Goal: Task Accomplishment & Management: Manage account settings

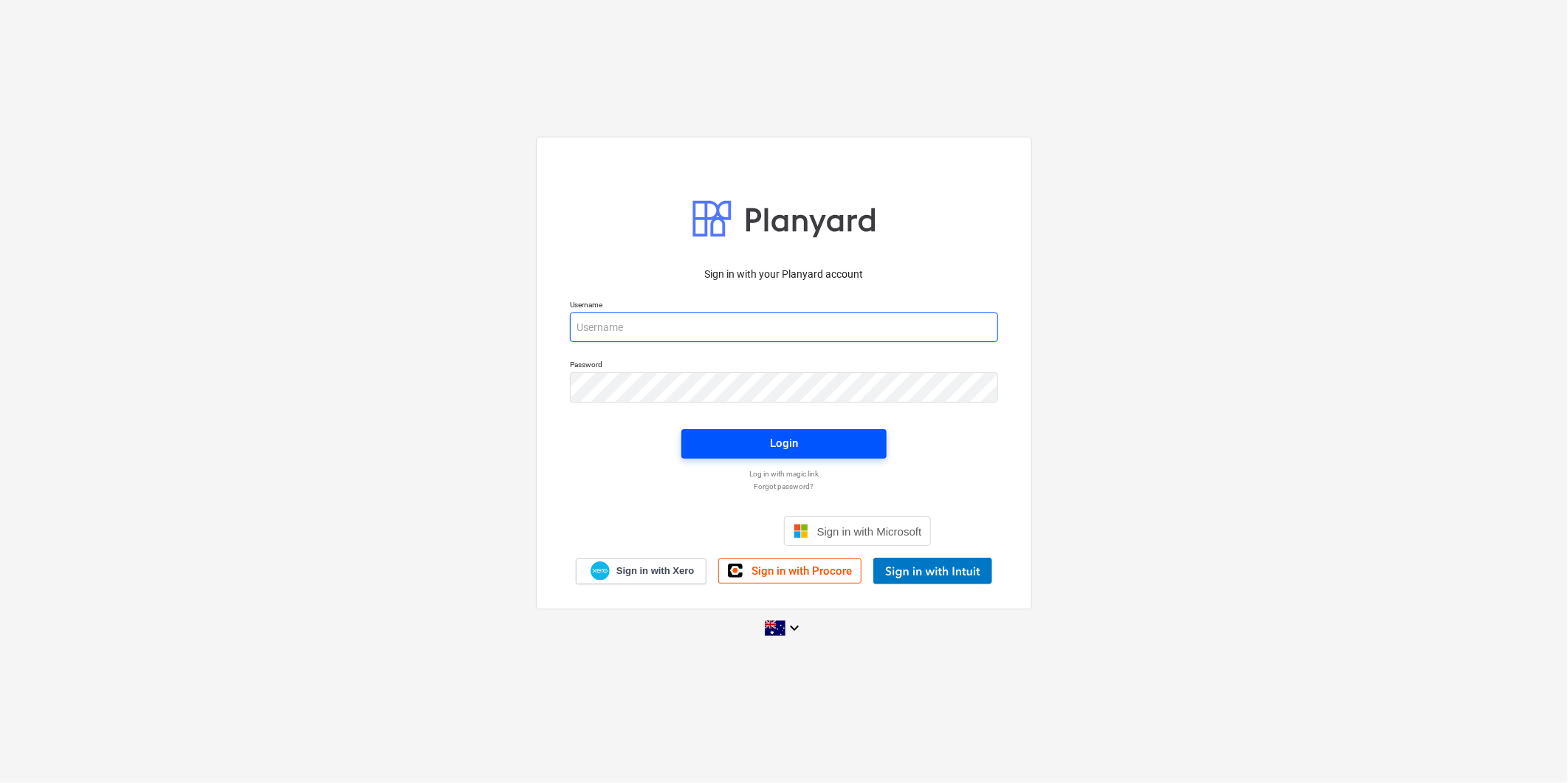
type input "[PERSON_NAME][EMAIL_ADDRESS][DOMAIN_NAME][PERSON_NAME]"
click at [830, 451] on span "Login" at bounding box center [784, 443] width 170 height 19
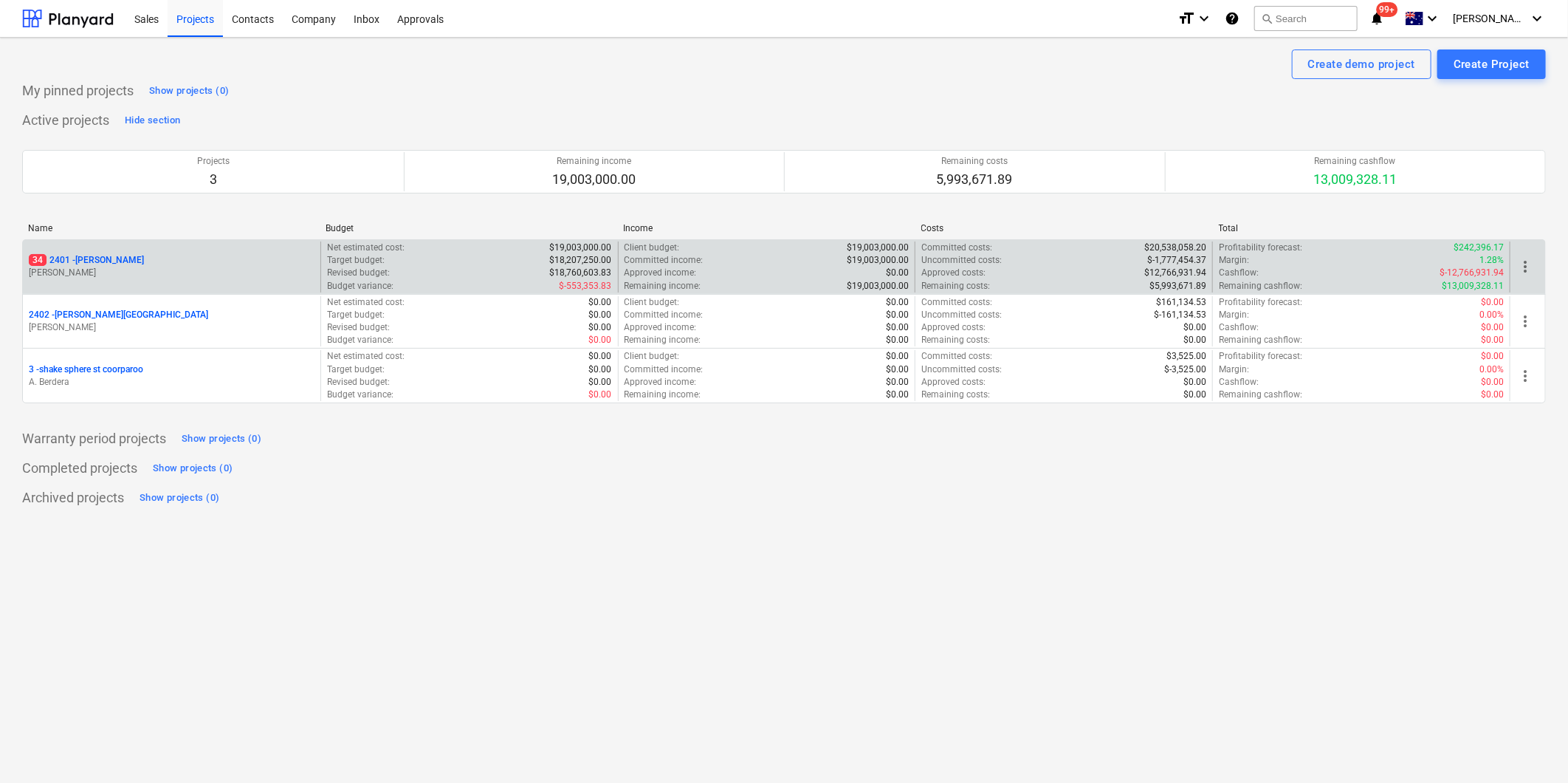
click at [148, 261] on div "34 2401 - [PERSON_NAME]" at bounding box center [171, 261] width 285 height 13
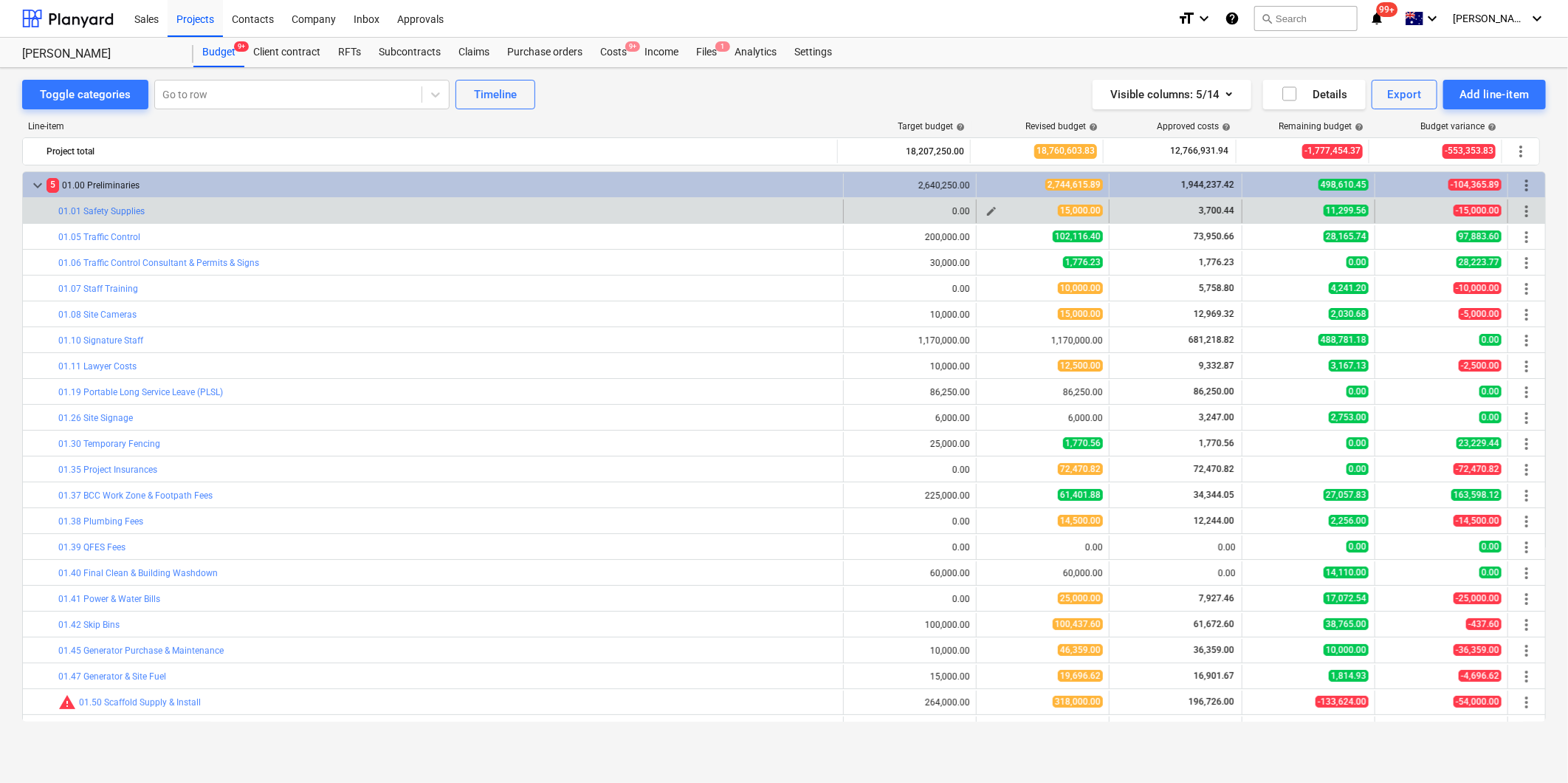
click at [990, 209] on span "edit" at bounding box center [991, 210] width 12 height 12
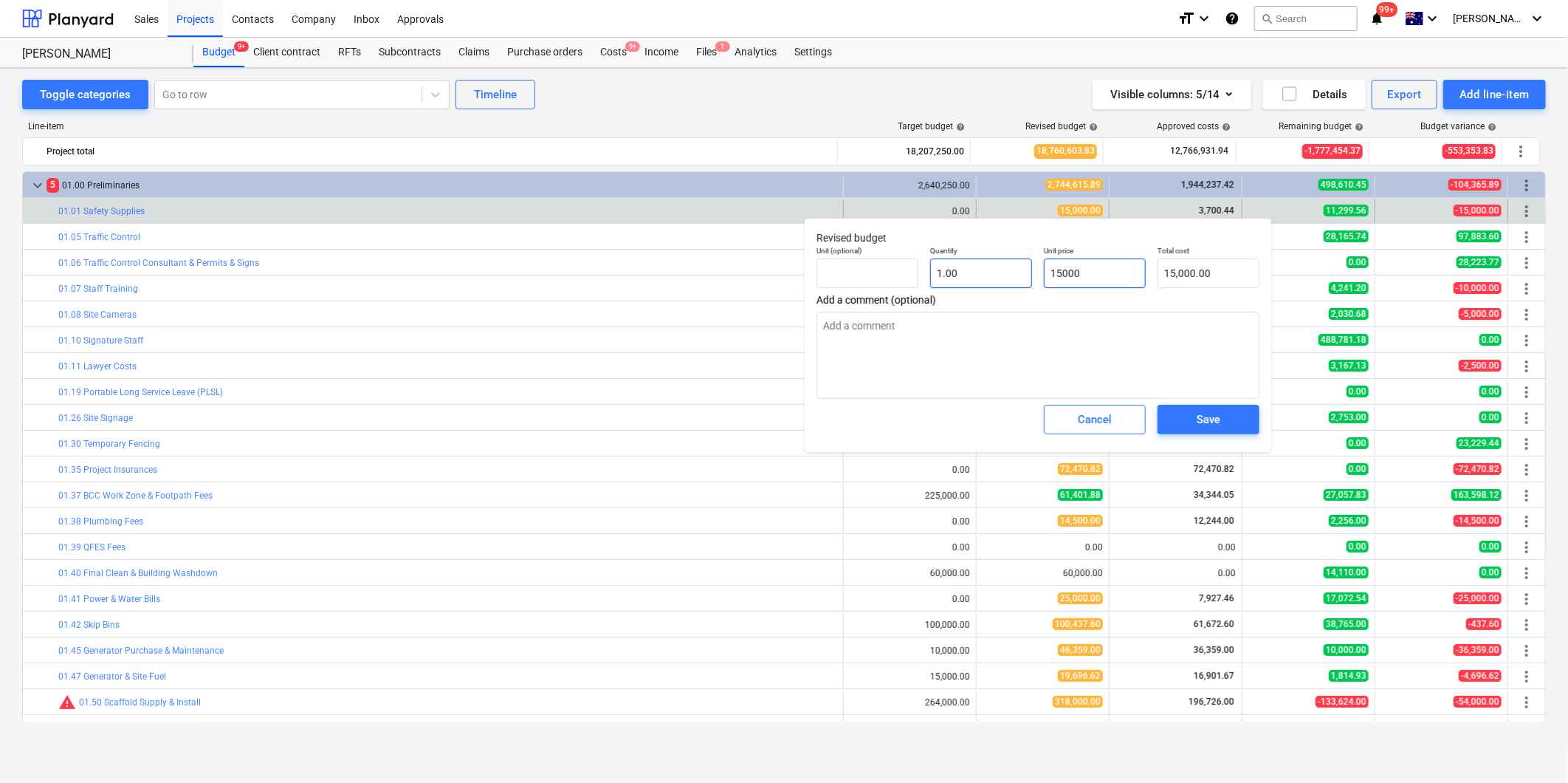
drag, startPoint x: 1124, startPoint y: 271, endPoint x: 999, endPoint y: 261, distance: 125.4
click at [999, 261] on div "Unit (optional) Quantity 1.00 Unit price 15000 Total cost 15,000.00" at bounding box center [1038, 266] width 454 height 54
type input "1"
type textarea "x"
type input "1.00"
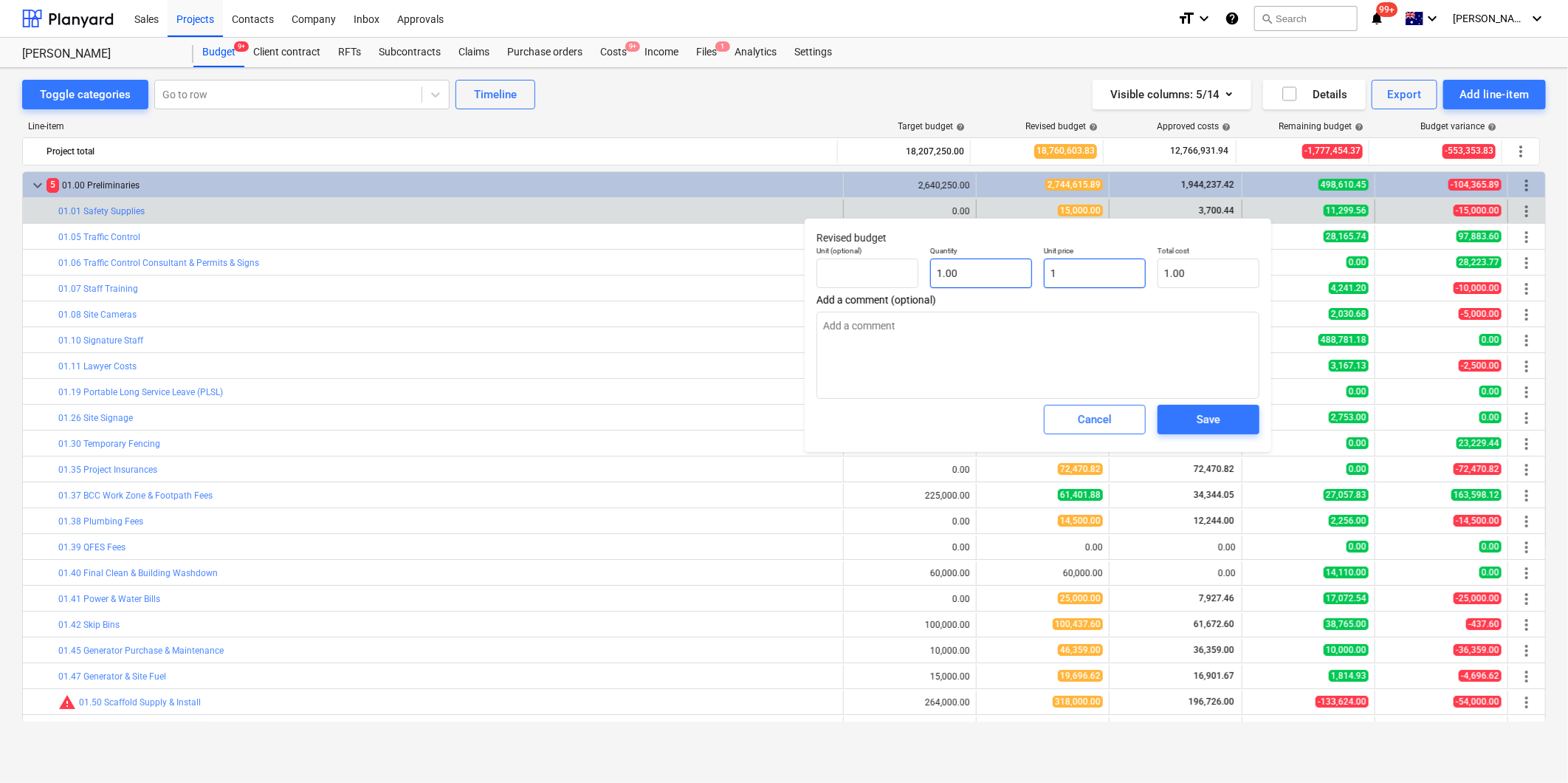
type input "10"
type textarea "x"
type input "10.00"
type input "1"
type textarea "x"
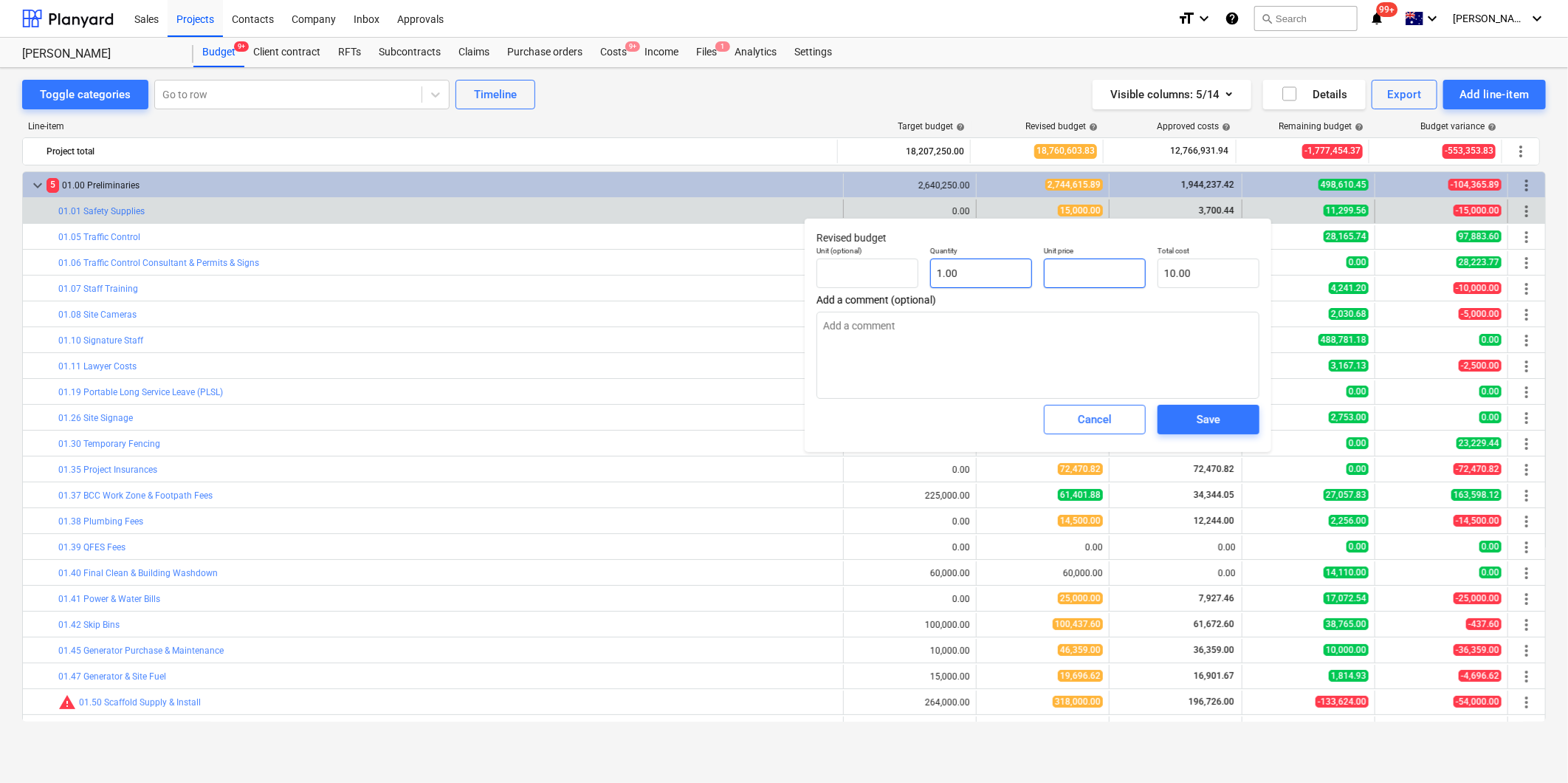
type input "0.00"
type input "7"
type textarea "x"
type input "7.00"
type input "75"
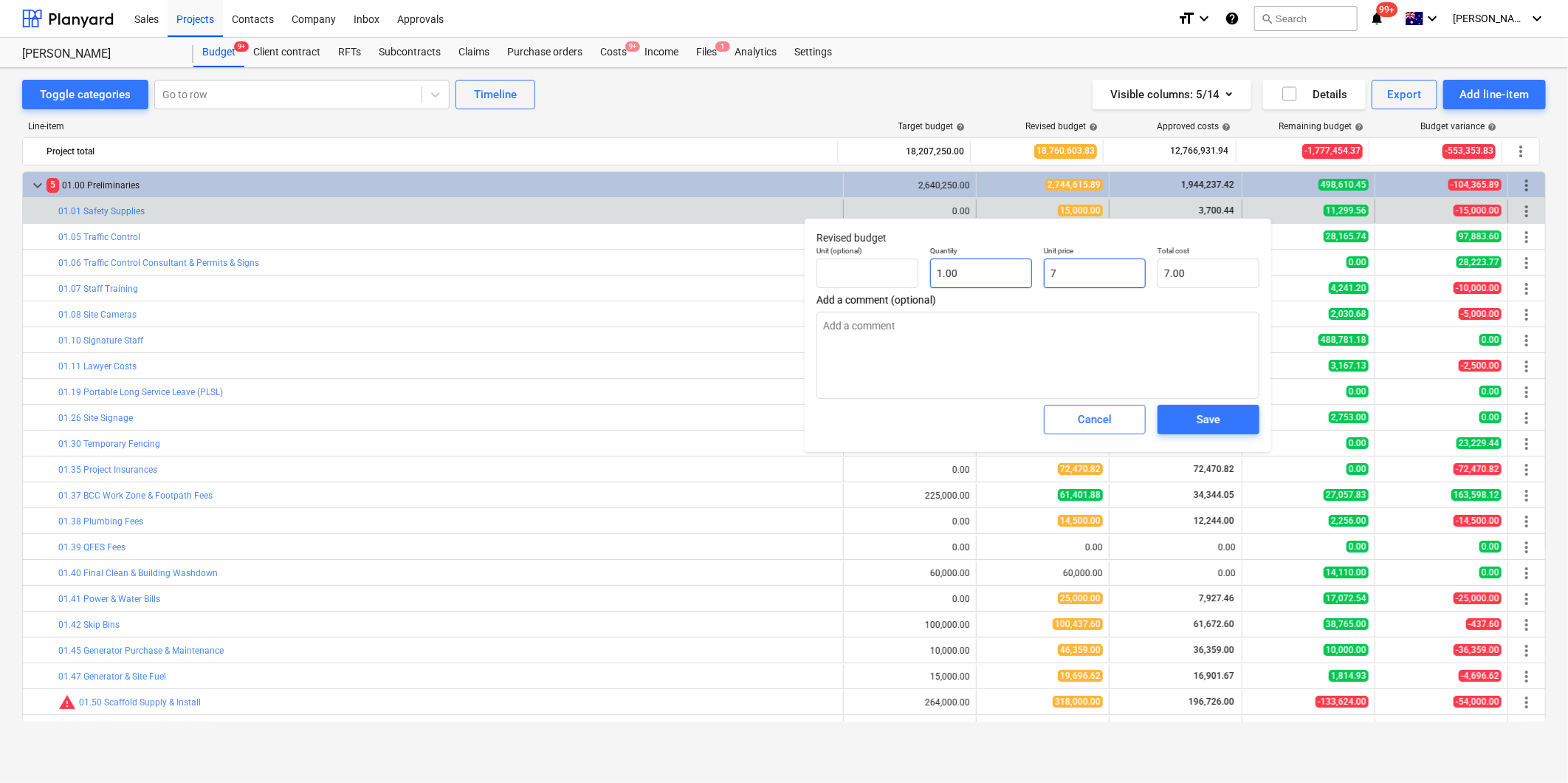
type textarea "x"
type input "75.00"
type input "750"
type textarea "x"
type input "750.00"
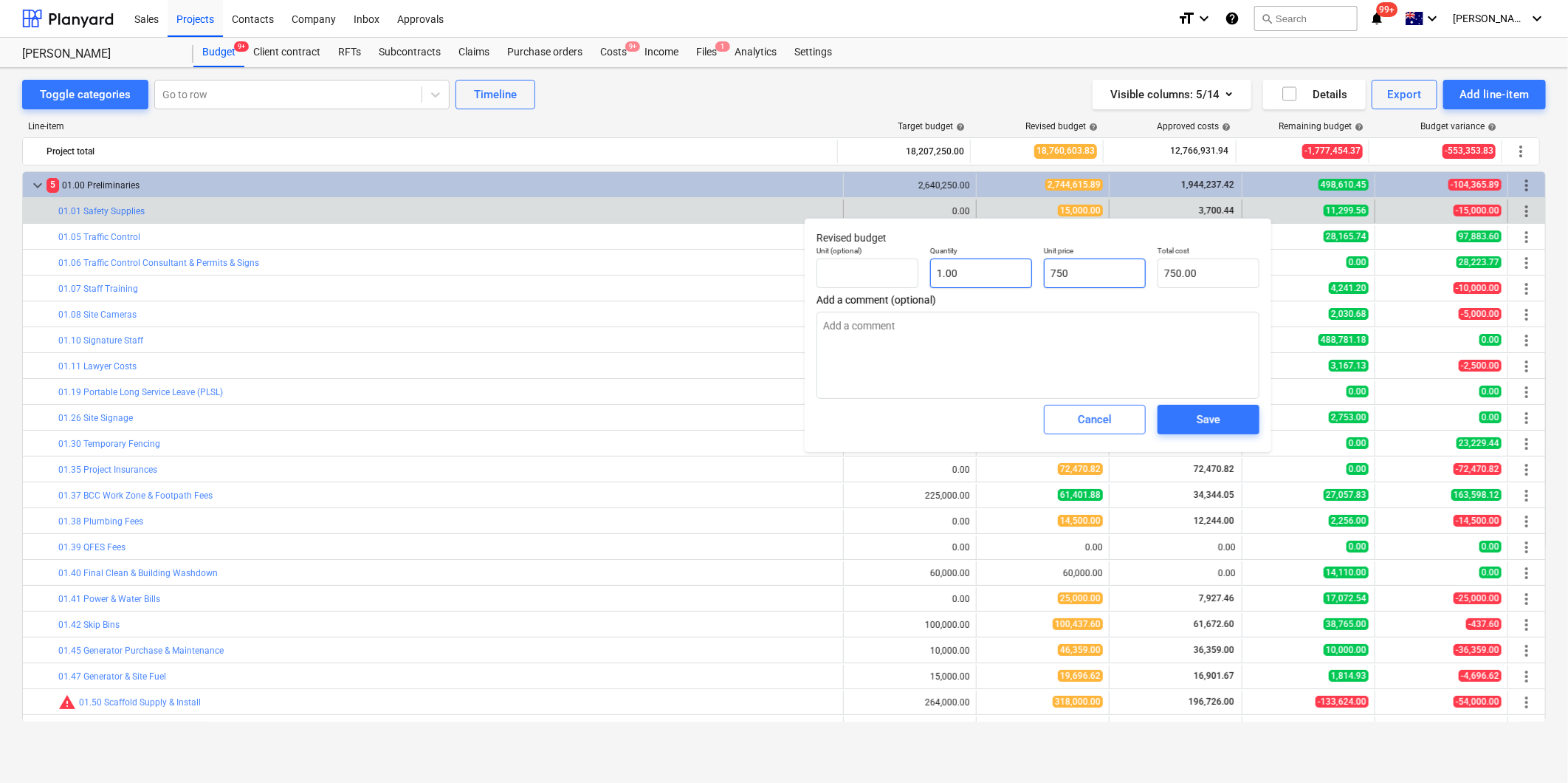
type input "7500"
type textarea "x"
type input "7,500.00"
type input "750"
type textarea "x"
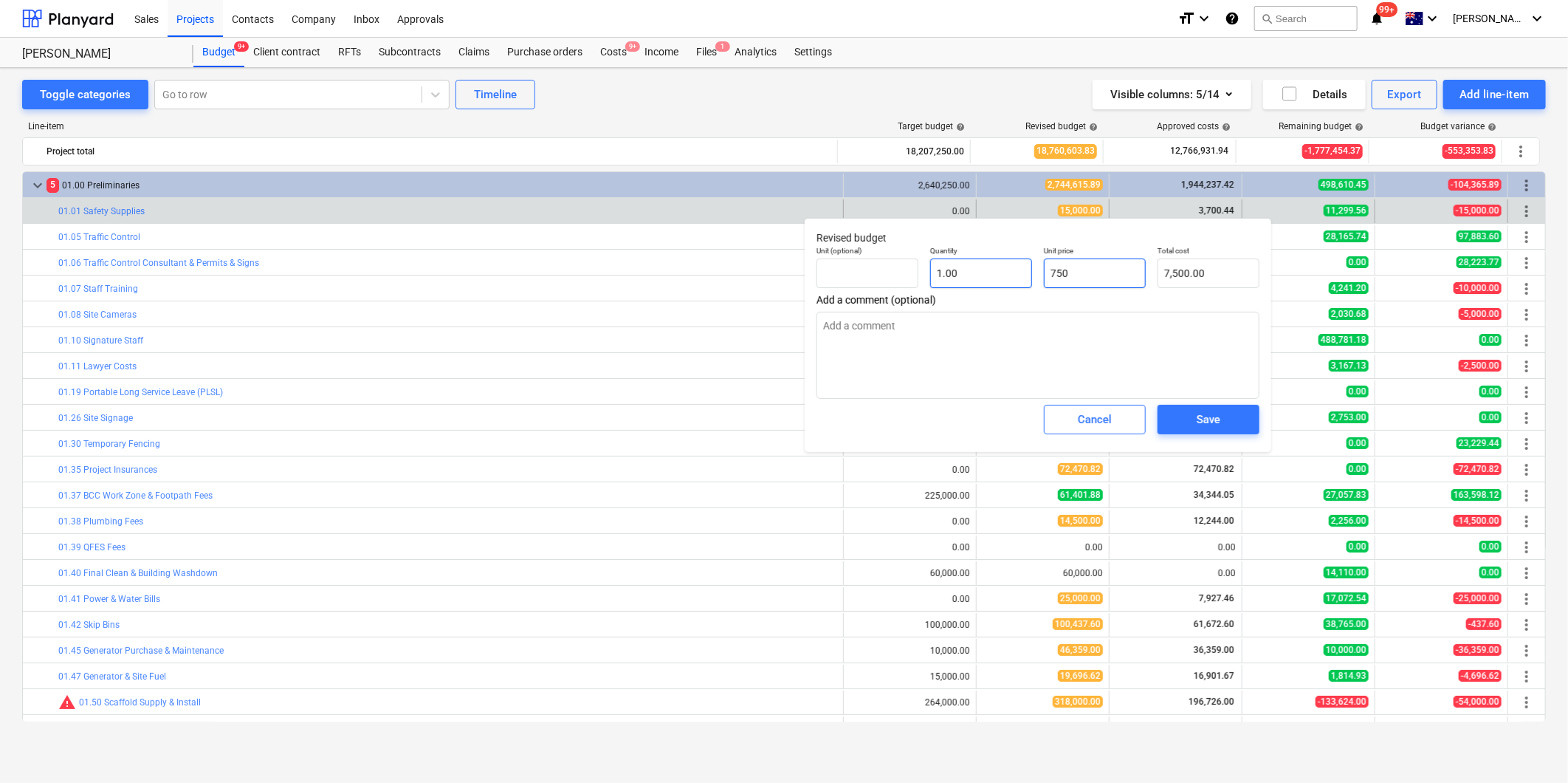
type input "750.00"
type input "75"
type textarea "x"
type input "75.00"
type input "7"
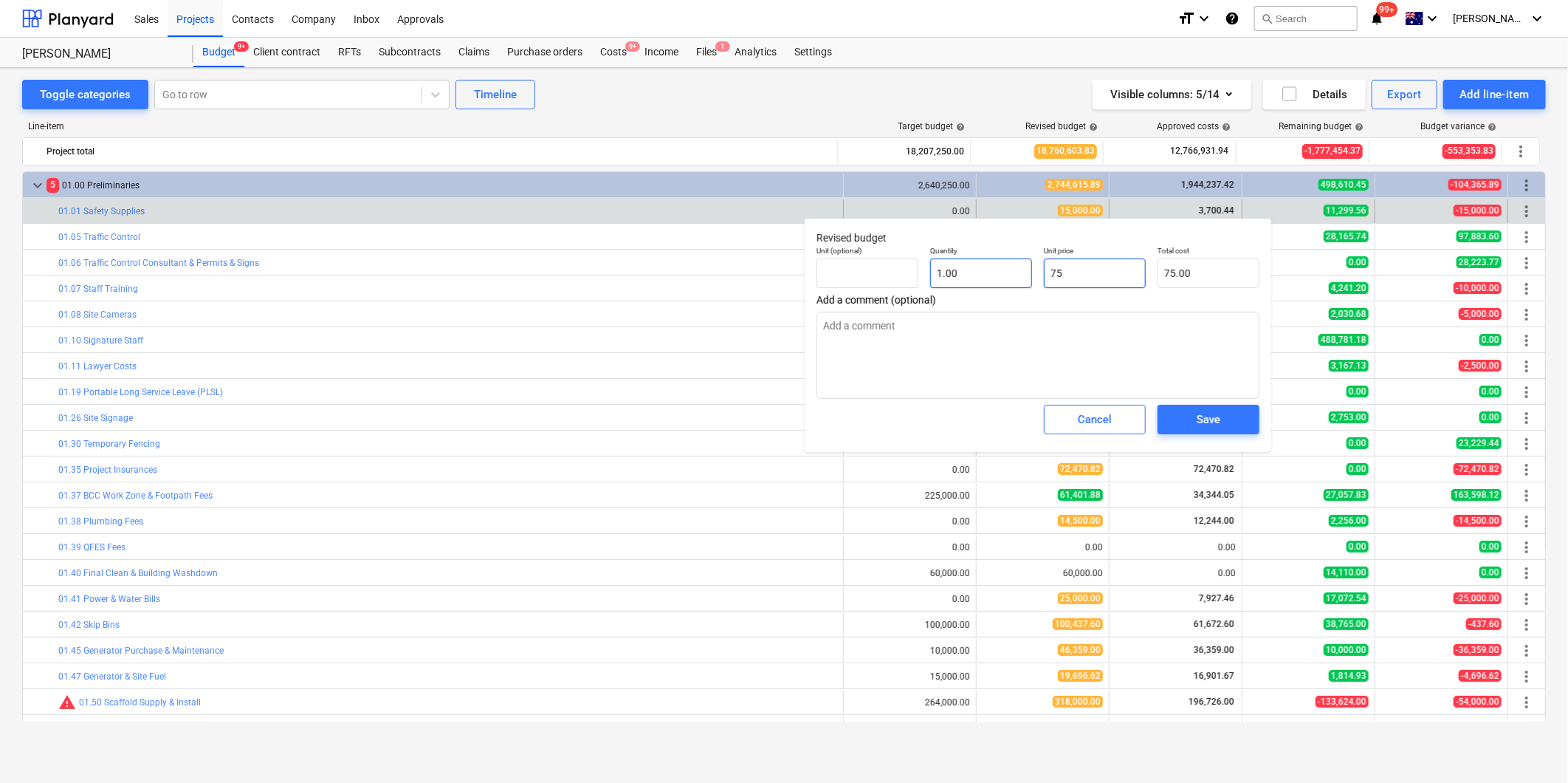
type textarea "x"
type input "7.00"
type textarea "x"
type input "0.00"
type input "1"
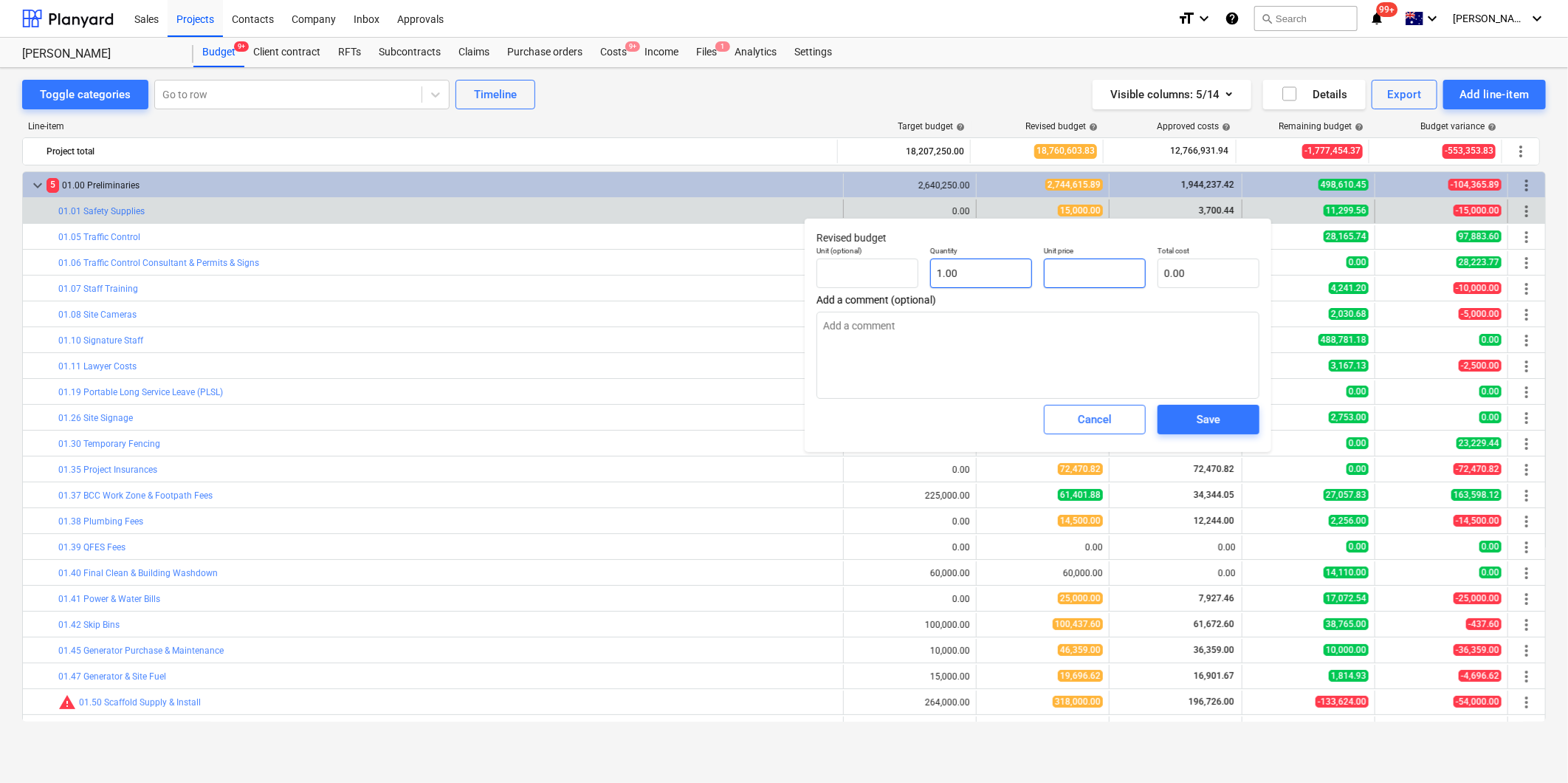
type textarea "x"
type input "1.00"
type input "10"
type textarea "x"
type input "10.00"
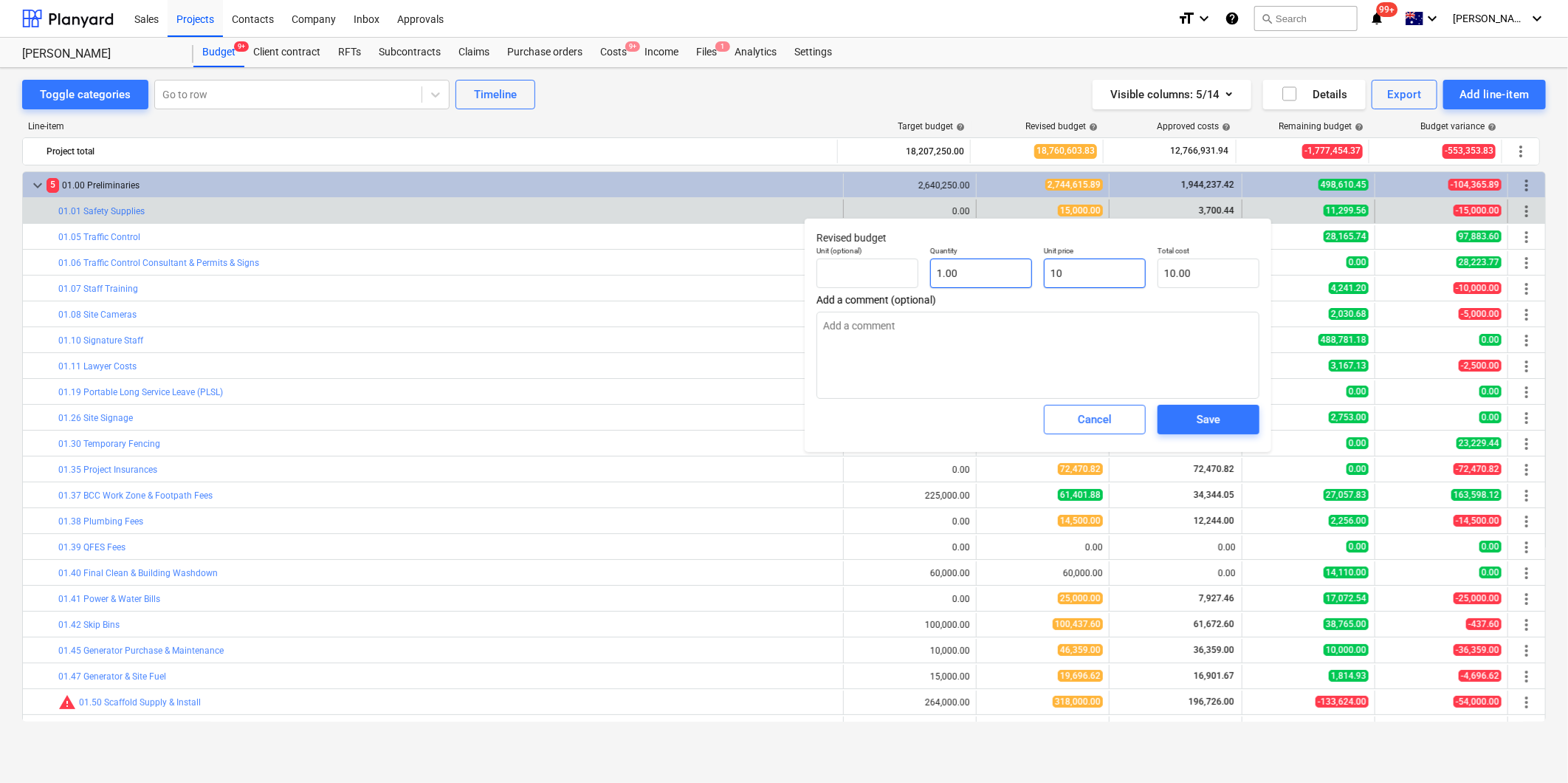
type input "100"
type textarea "x"
type input "100.00"
type input "1000"
type textarea "x"
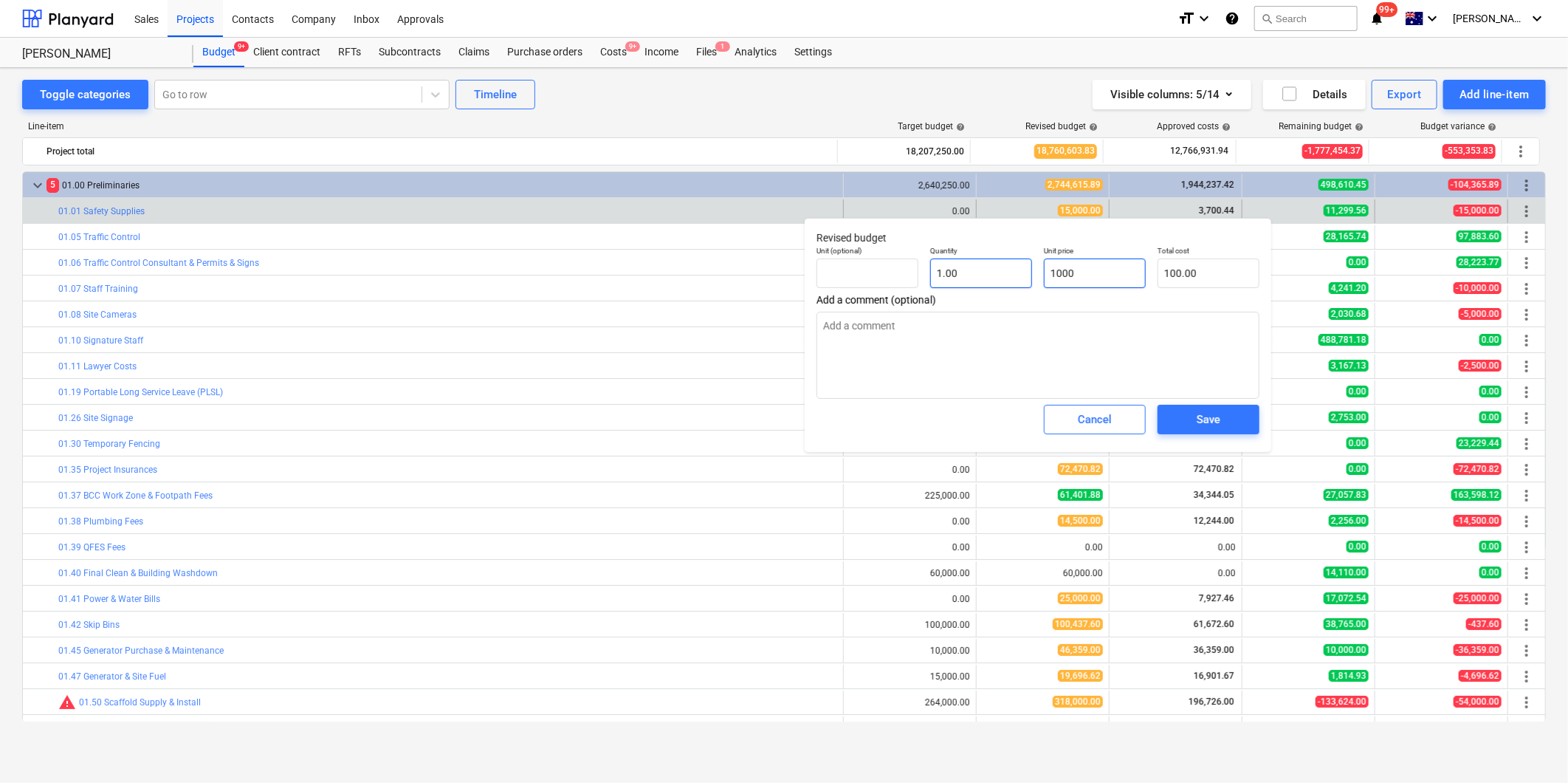
type input "1,000.00"
type input "10000"
type textarea "x"
type input "10,000.00"
drag, startPoint x: 1093, startPoint y: 267, endPoint x: 1046, endPoint y: 272, distance: 47.3
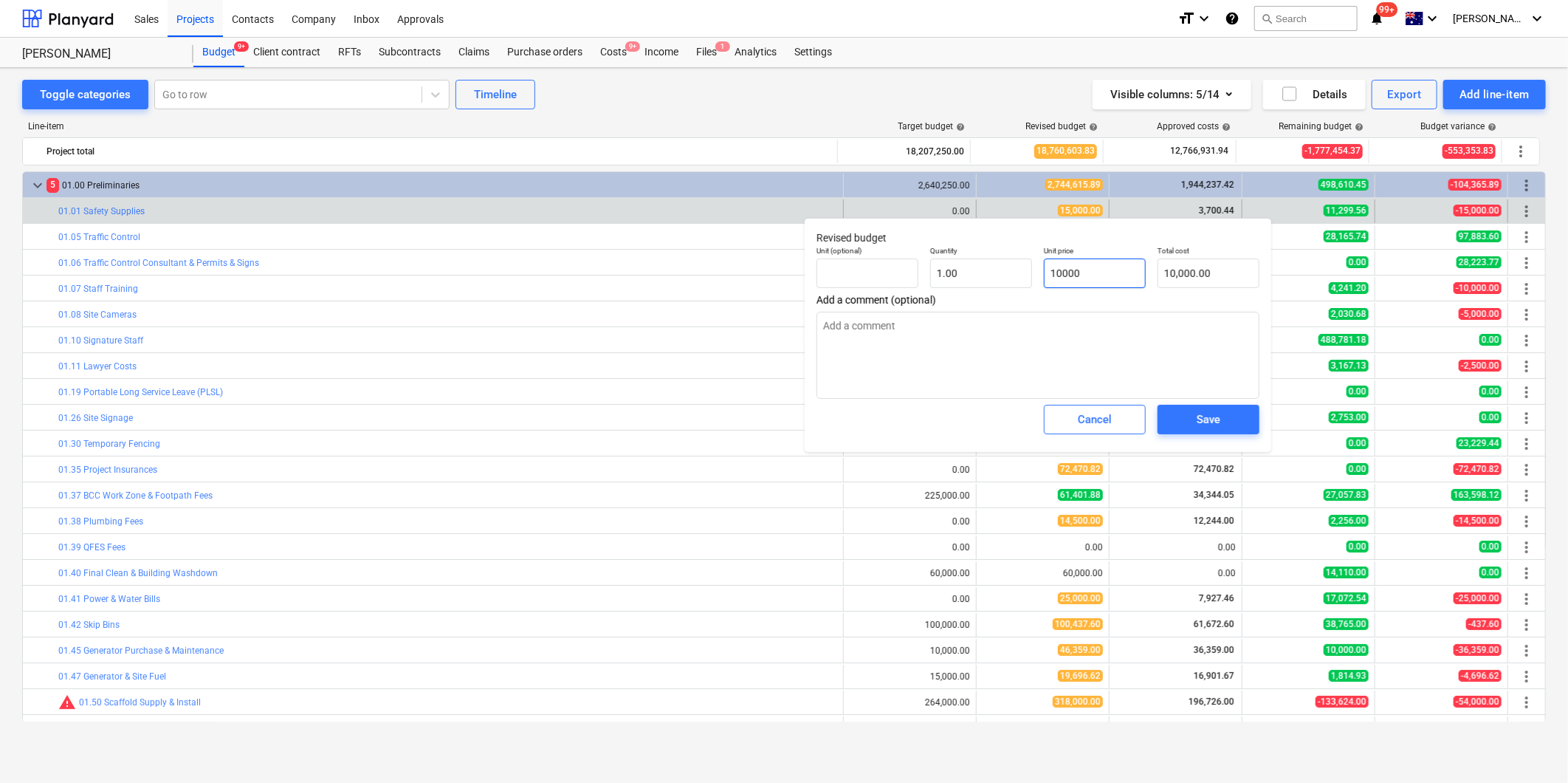
click at [1046, 272] on input "10000" at bounding box center [1094, 274] width 101 height 29
type input "7"
type textarea "x"
type input "7.00"
type input "75"
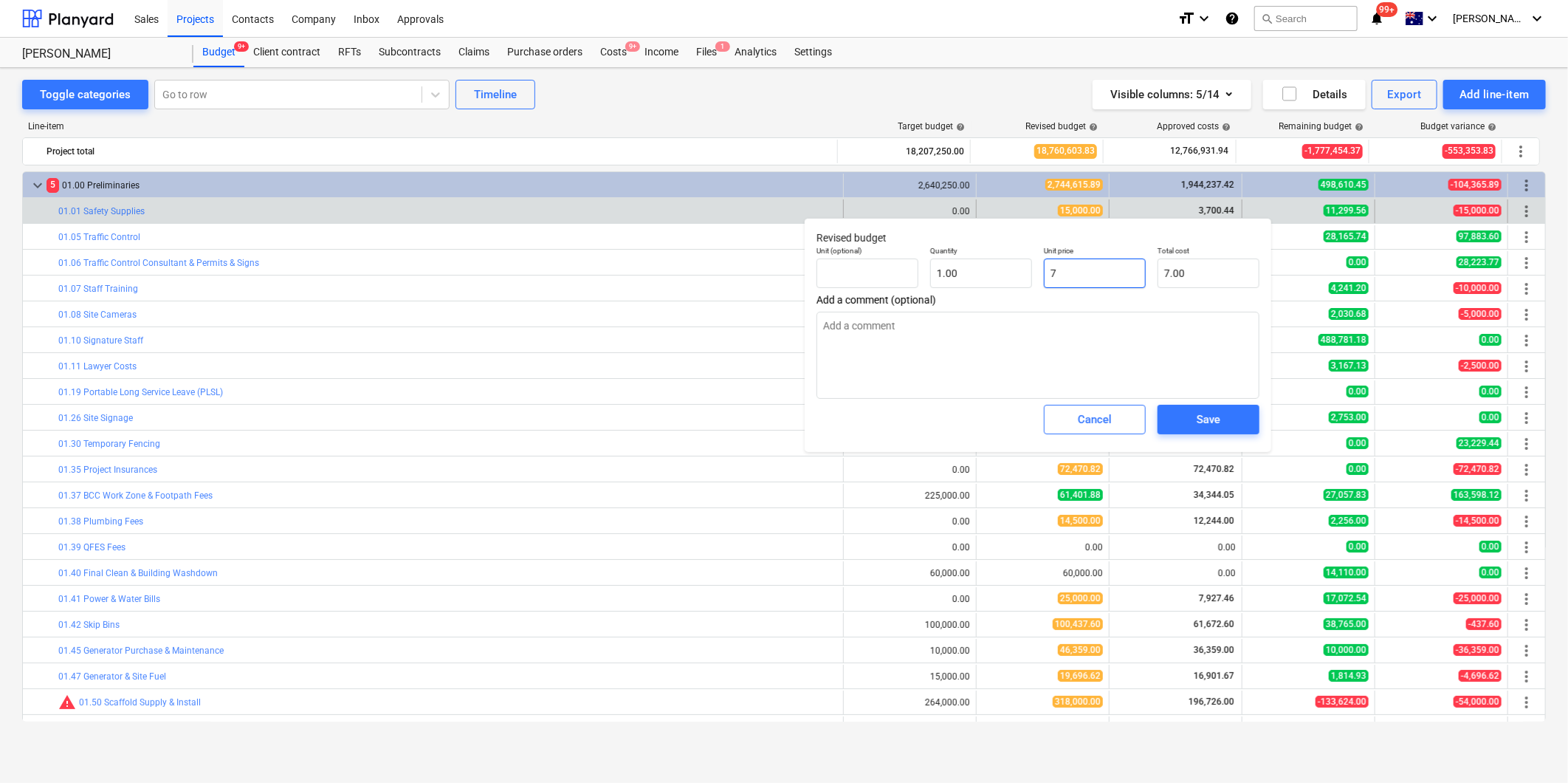
type textarea "x"
type input "75.00"
type input "750"
type textarea "x"
type input "750.00"
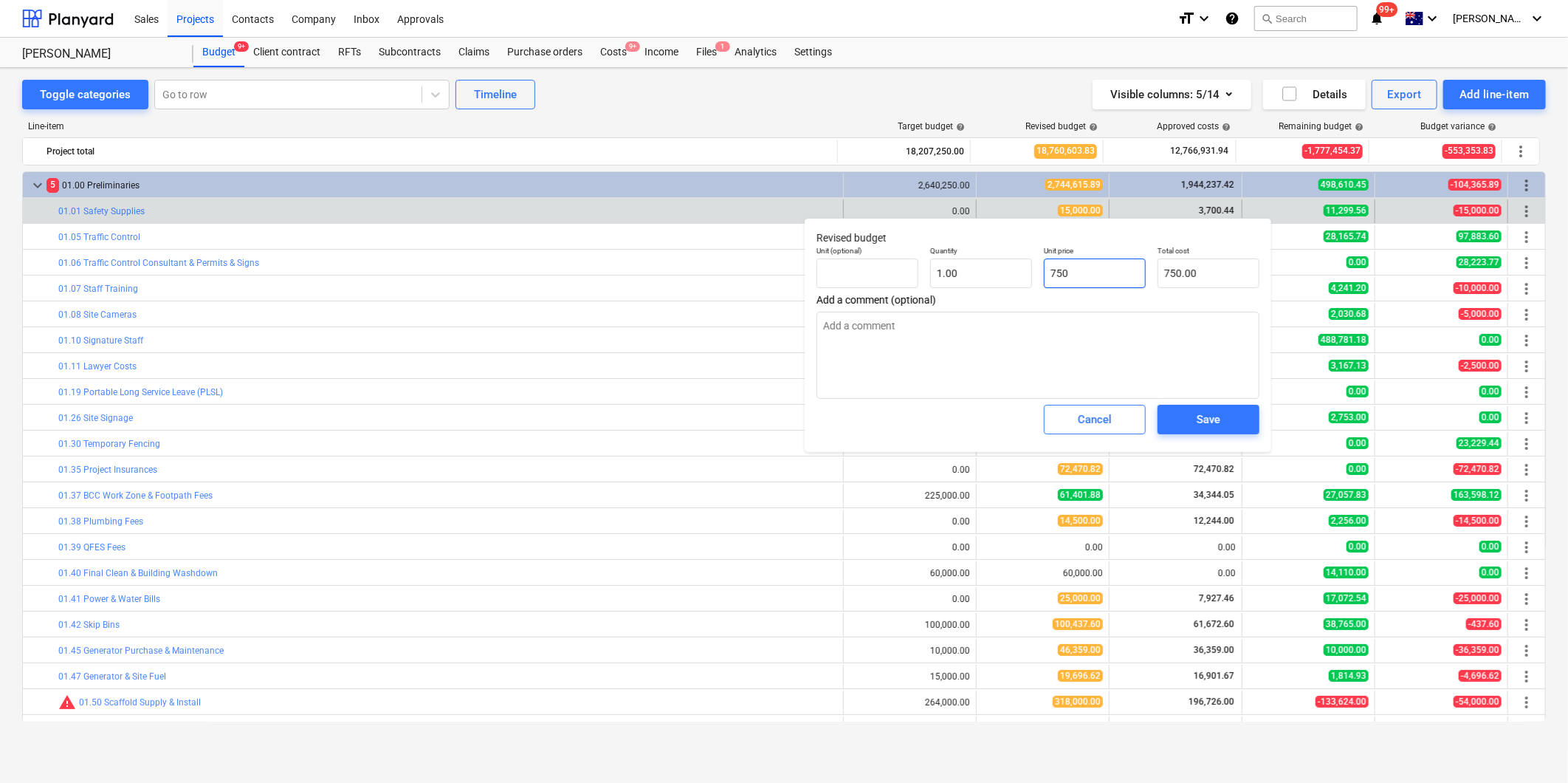
type input "7500"
type textarea "x"
type input "7,500.00"
type textarea "x"
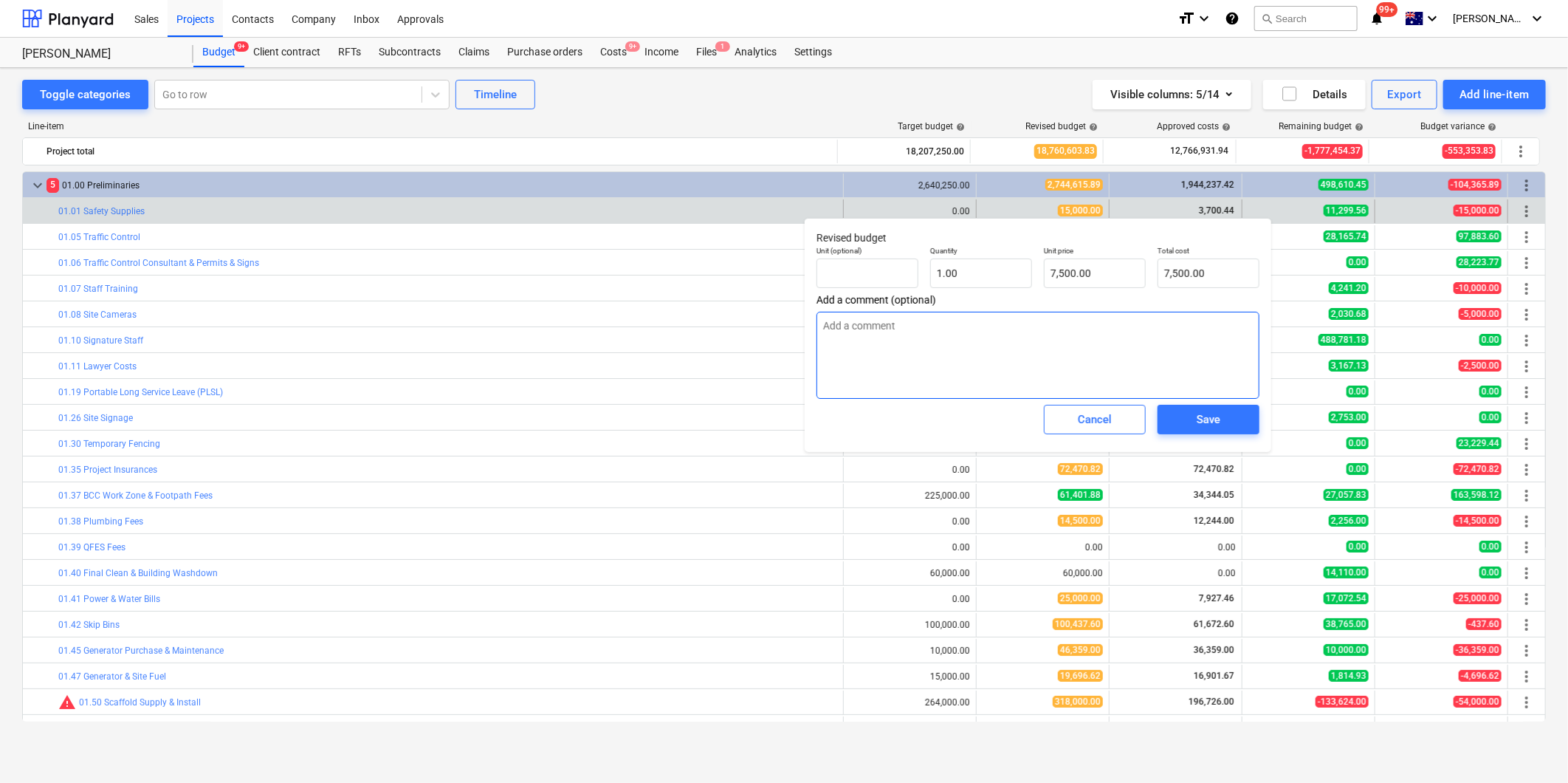
click at [1009, 370] on textarea at bounding box center [1038, 355] width 443 height 87
type textarea "U"
type textarea "x"
type textarea "Up"
type textarea "x"
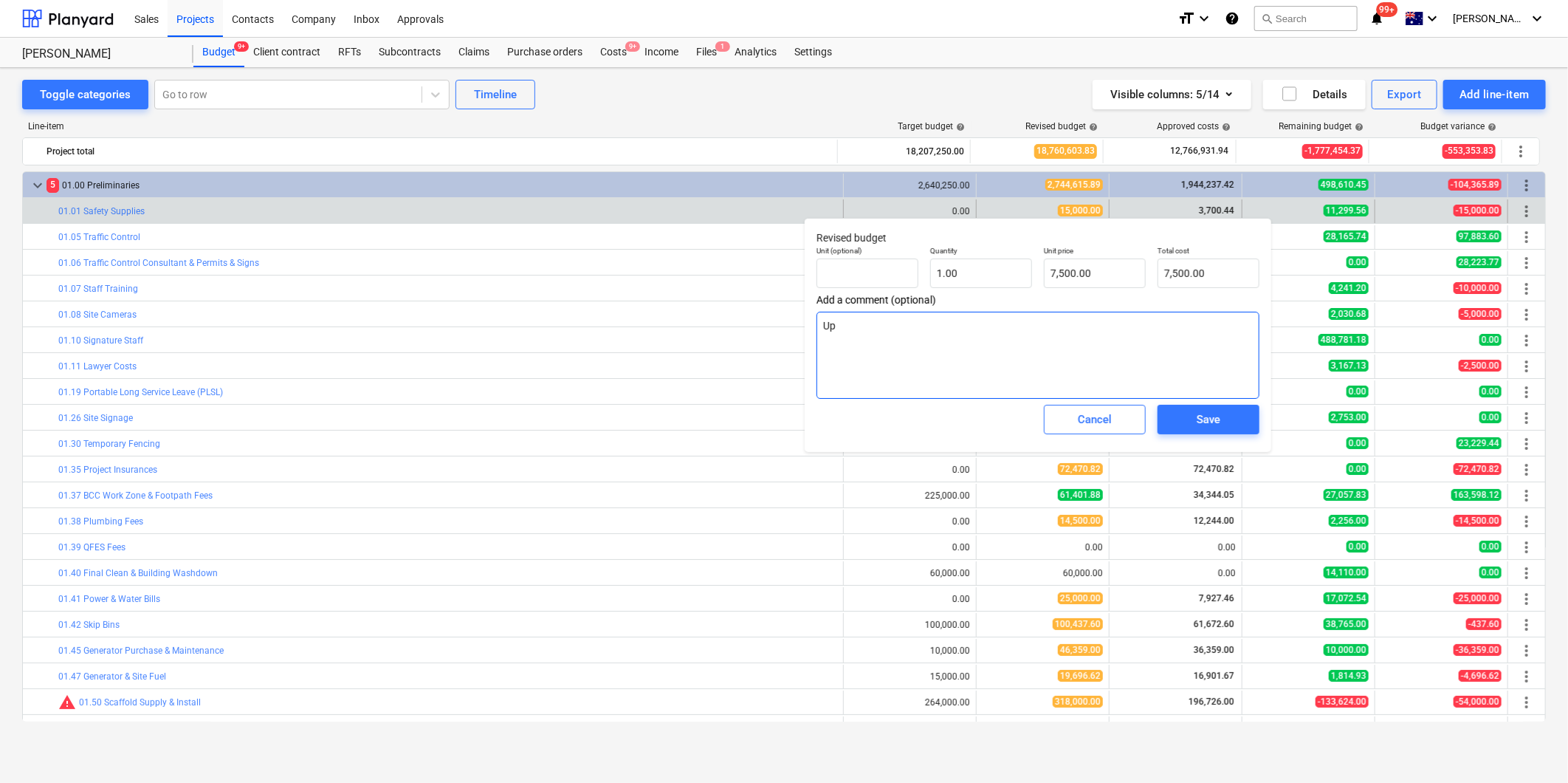
type textarea "Upd"
type textarea "x"
type textarea "Upda"
type textarea "x"
type textarea "Updat"
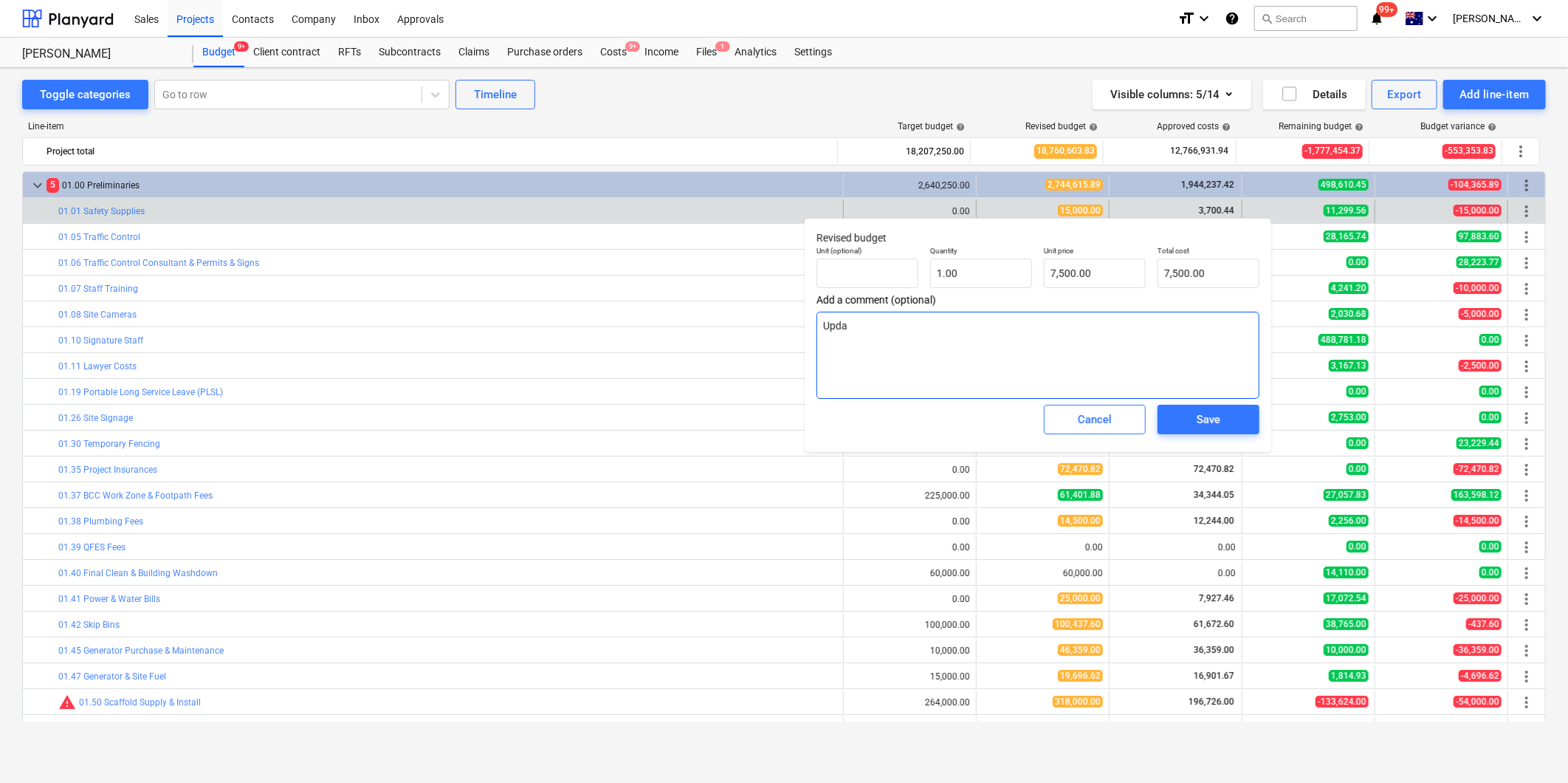
type textarea "x"
type textarea "Update"
type textarea "x"
type textarea "Updated"
type textarea "x"
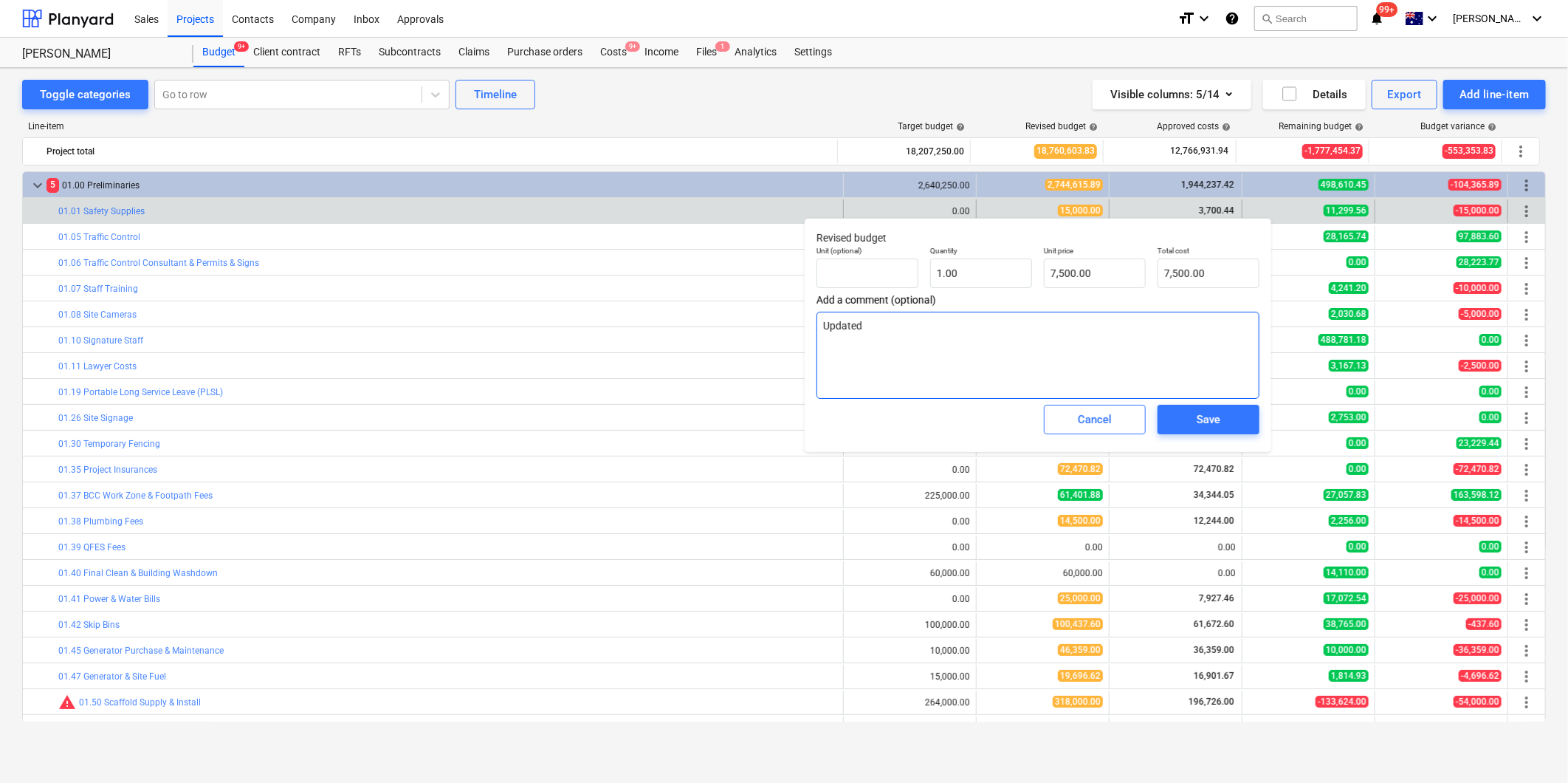
type textarea "Updated"
type textarea "x"
type textarea "Updated M"
type textarea "x"
type textarea "Updated MW"
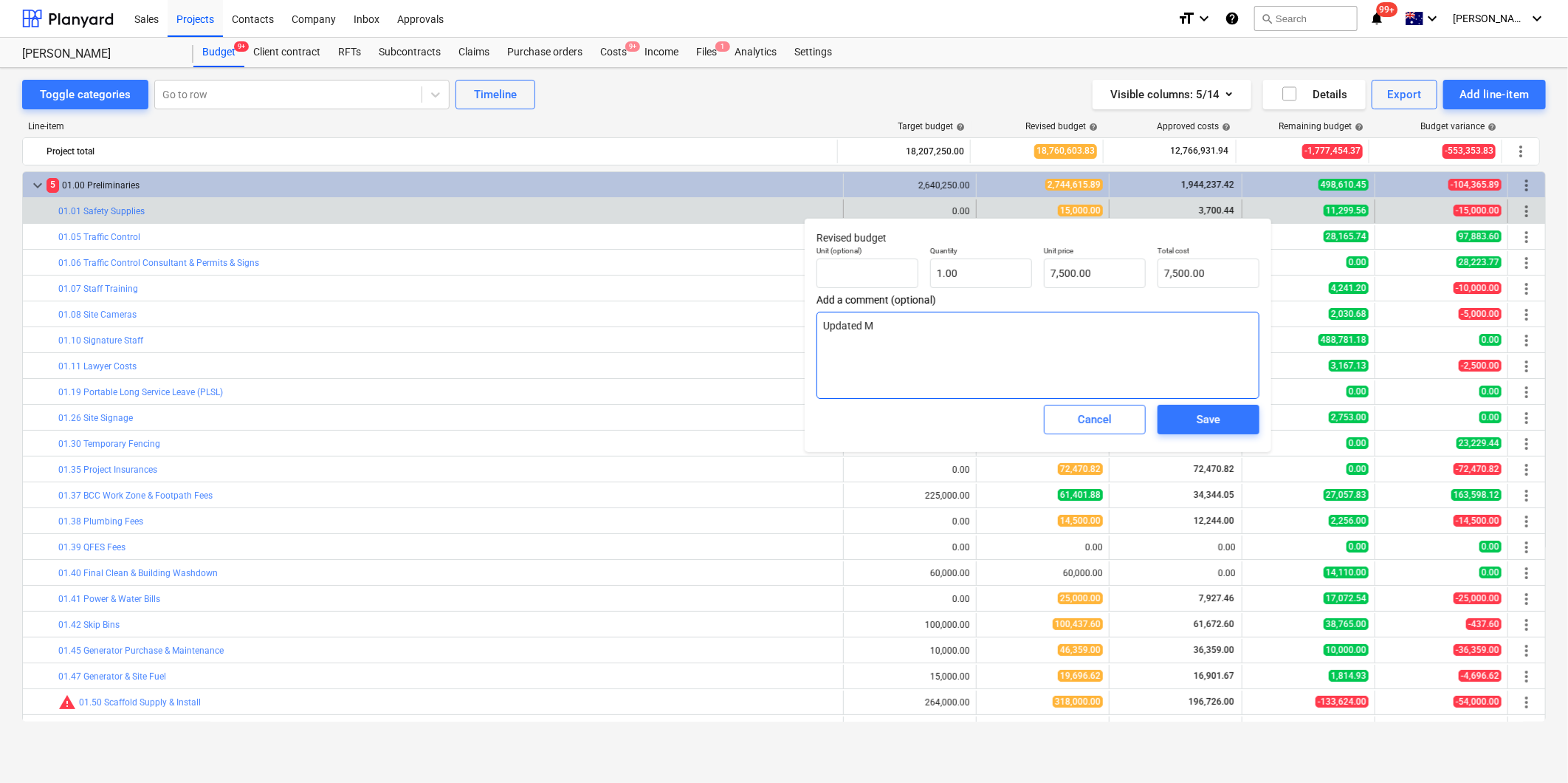
type textarea "x"
type textarea "Updated MW"
type textarea "x"
type textarea "Updated MW 1"
type textarea "x"
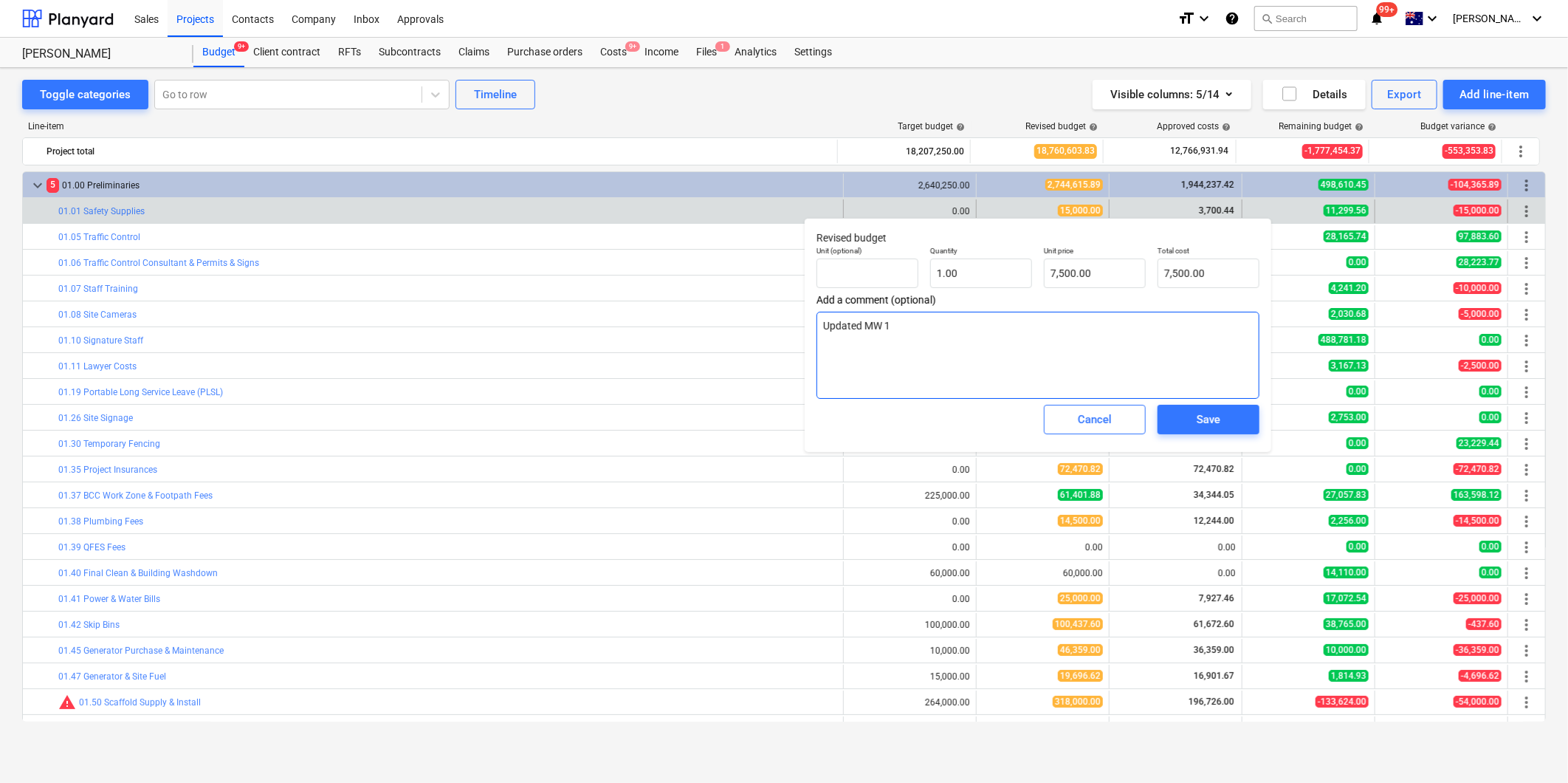
type textarea "Updated MW 19"
type textarea "x"
type textarea "Updated MW 19."
type textarea "x"
type textarea "Updated MW 19.0"
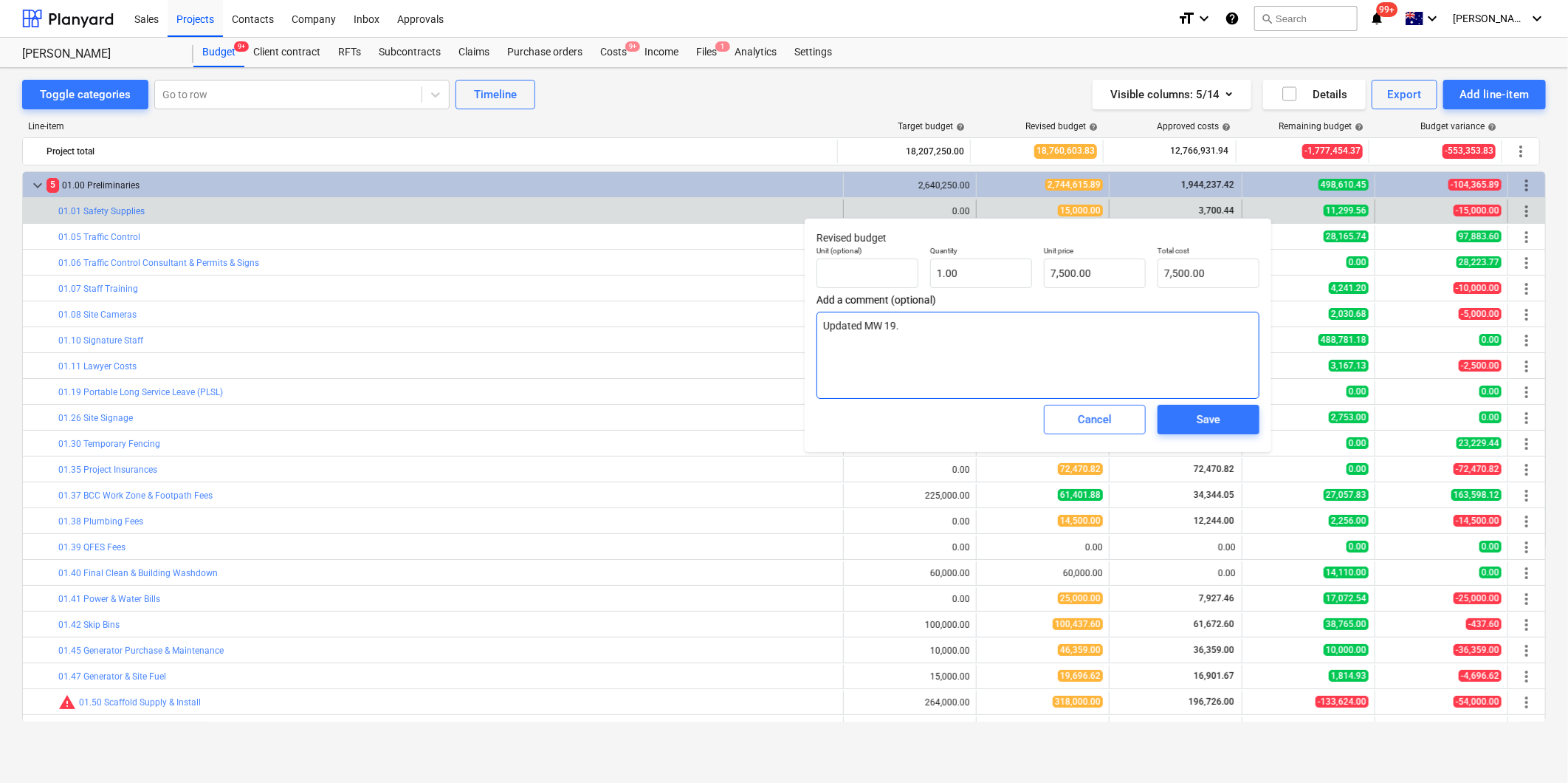
type textarea "x"
type textarea "Updated MW 19.09"
type textarea "x"
type textarea "Updated MW 19.09."
type textarea "x"
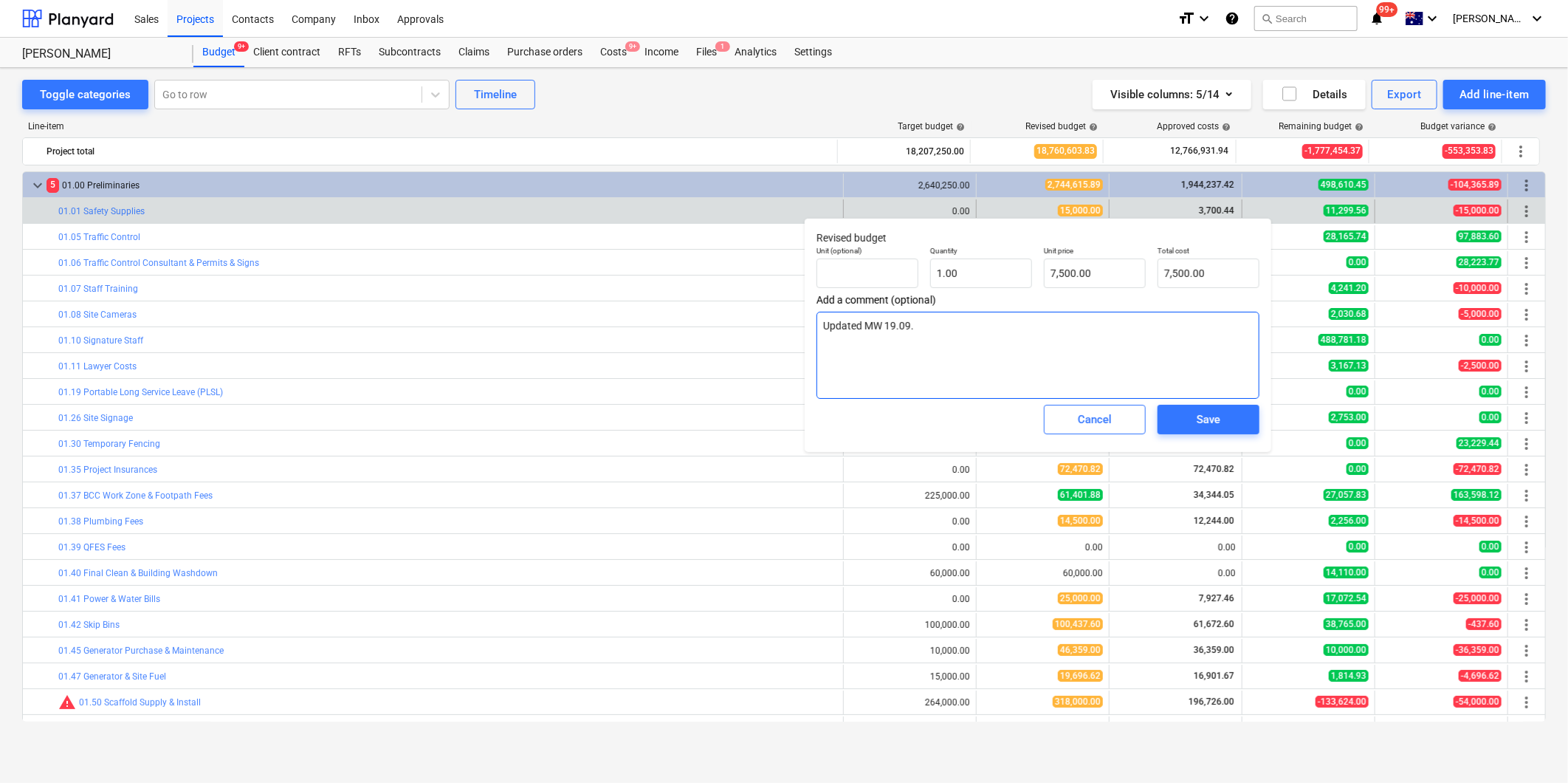
type textarea "Updated MW 19.09.2"
type textarea "x"
type textarea "Updated MW [DATE]"
type textarea "x"
type textarea "Updated MW 19.09.202"
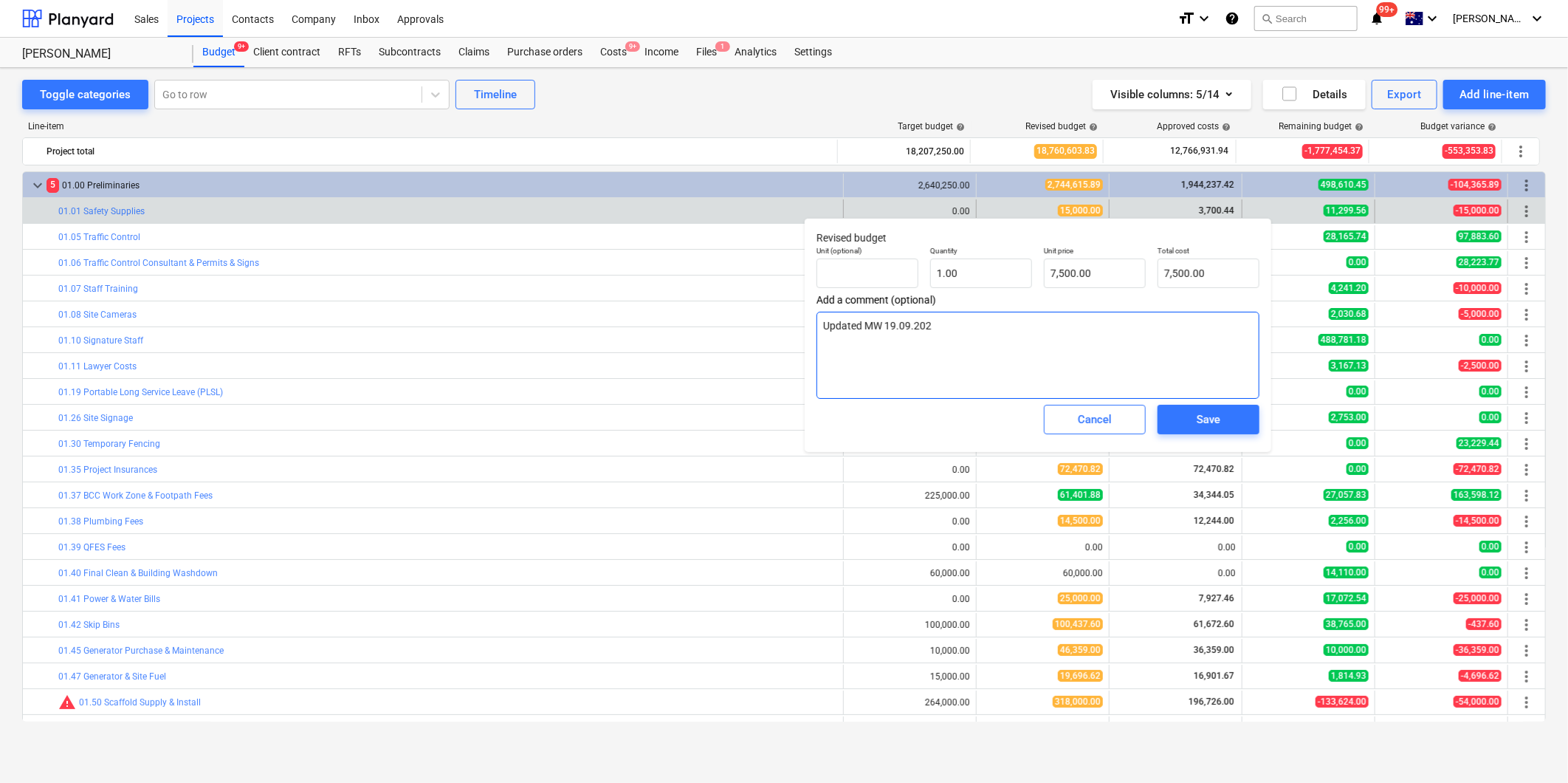
type textarea "x"
type textarea "Updated MW [DATE]"
type textarea "x"
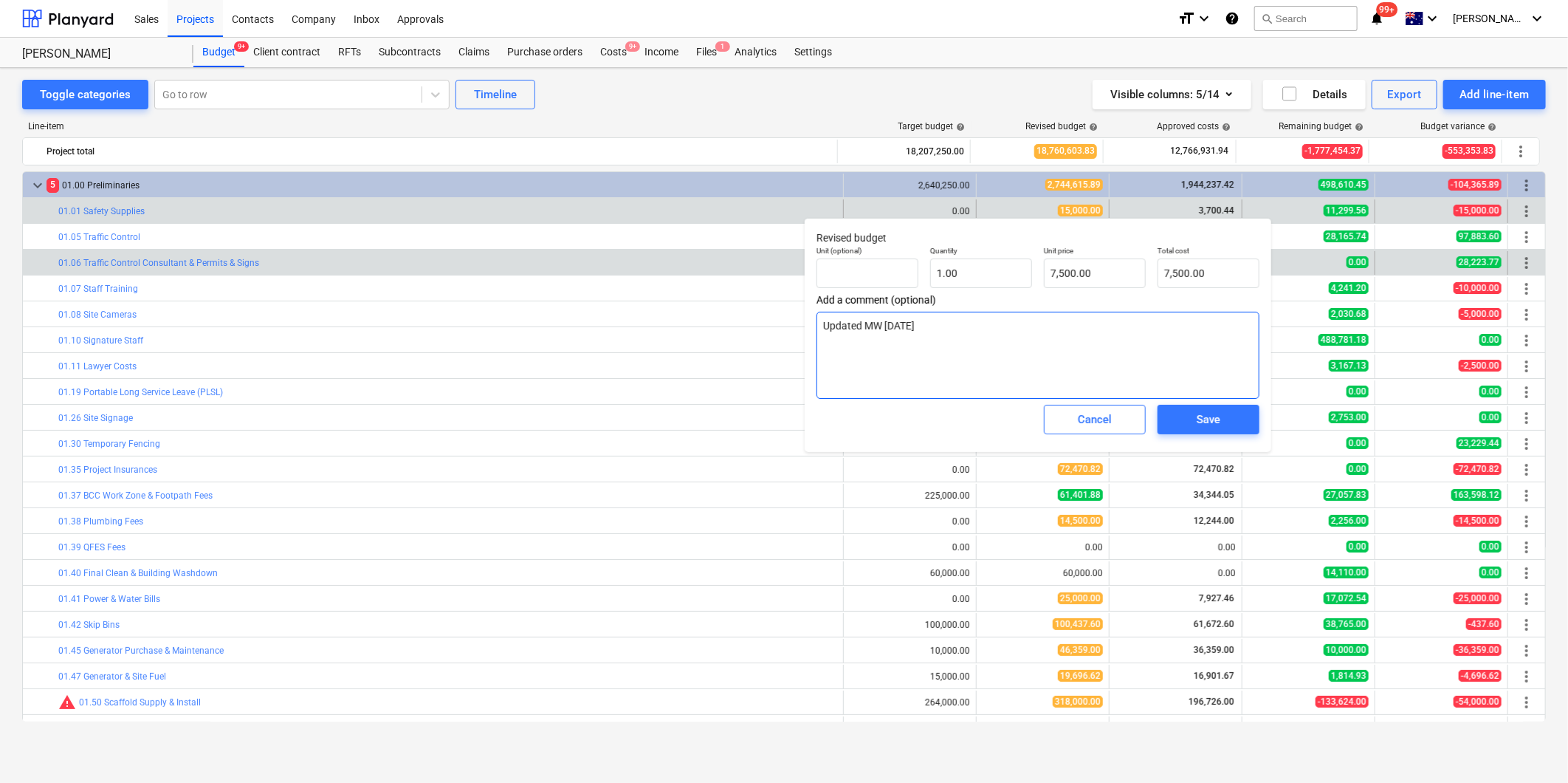
drag, startPoint x: 987, startPoint y: 324, endPoint x: 666, endPoint y: 270, distance: 325.5
click at [666, 270] on body "Sales Projects Contacts Company Inbox Approvals format_size keyboard_arrow_down…" at bounding box center [784, 392] width 1568 height 783
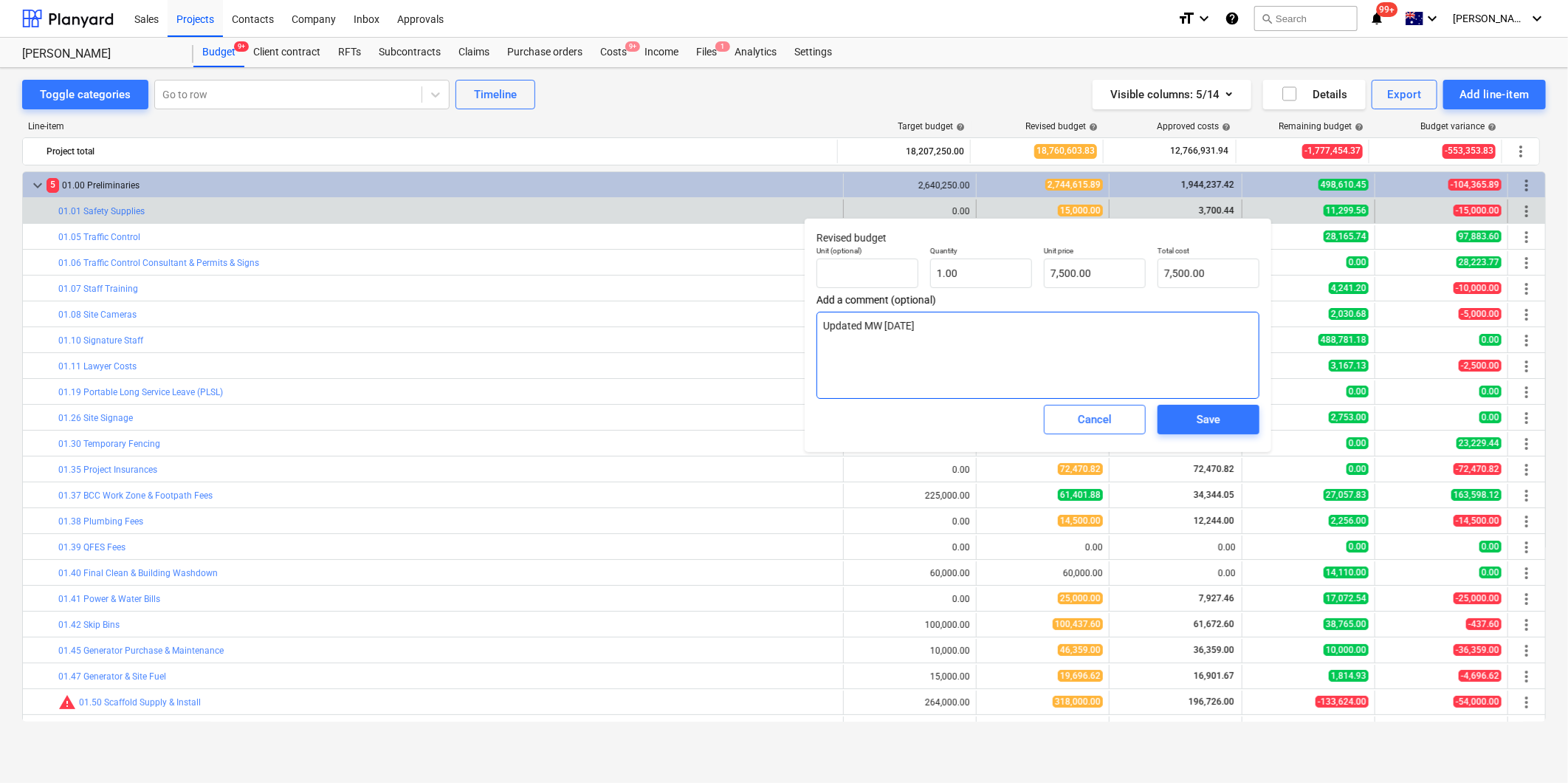
drag, startPoint x: 942, startPoint y: 323, endPoint x: 819, endPoint y: 325, distance: 123.0
click at [819, 325] on textarea "Updated MW [DATE]" at bounding box center [1038, 355] width 443 height 87
type textarea "Updated MW [DATE]"
click at [1187, 412] on span "Save" at bounding box center [1209, 419] width 67 height 19
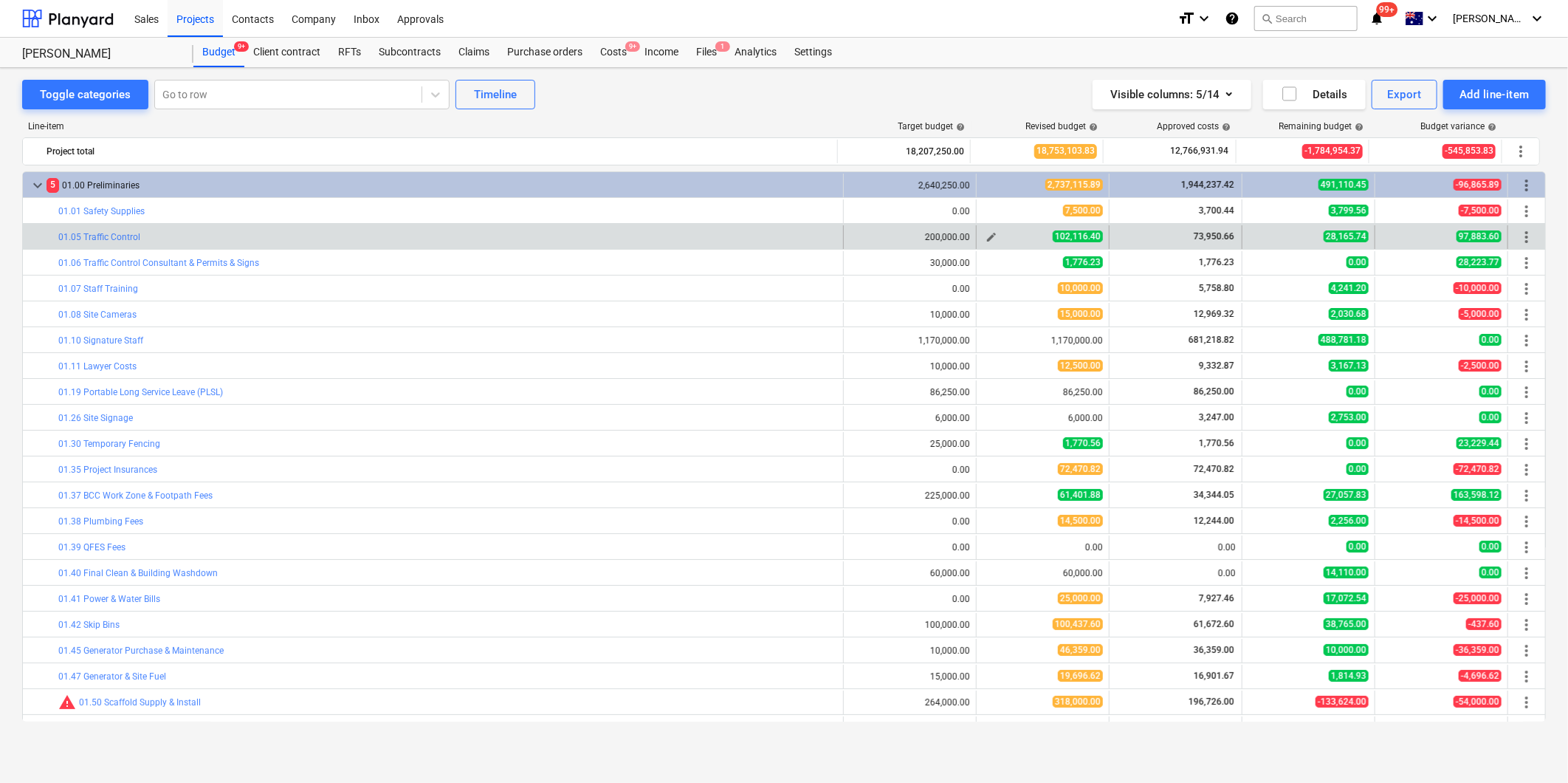
click at [983, 237] on button "edit" at bounding box center [991, 237] width 17 height 17
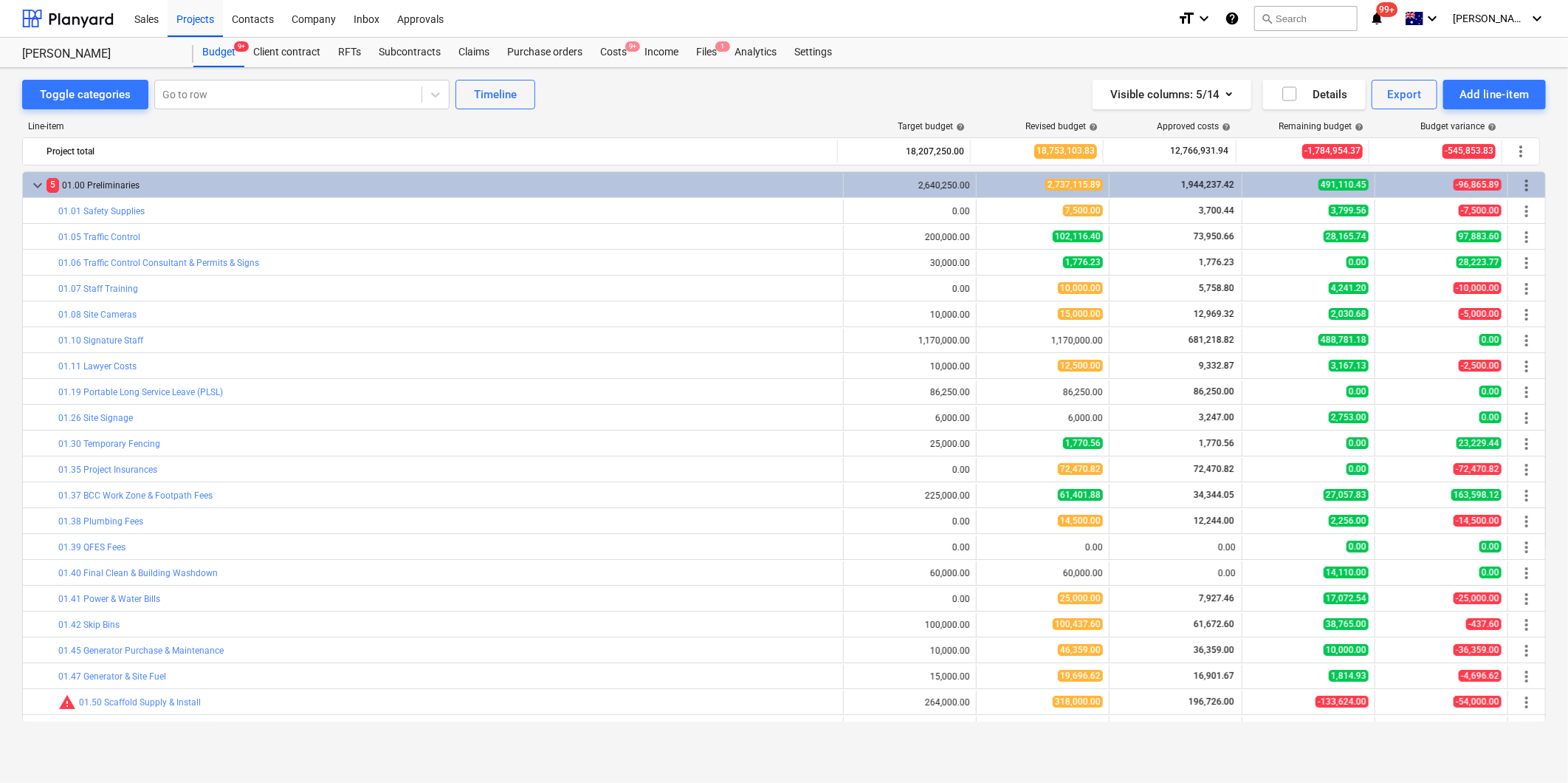
type textarea "x"
type input "1.00"
type input "102,116.40"
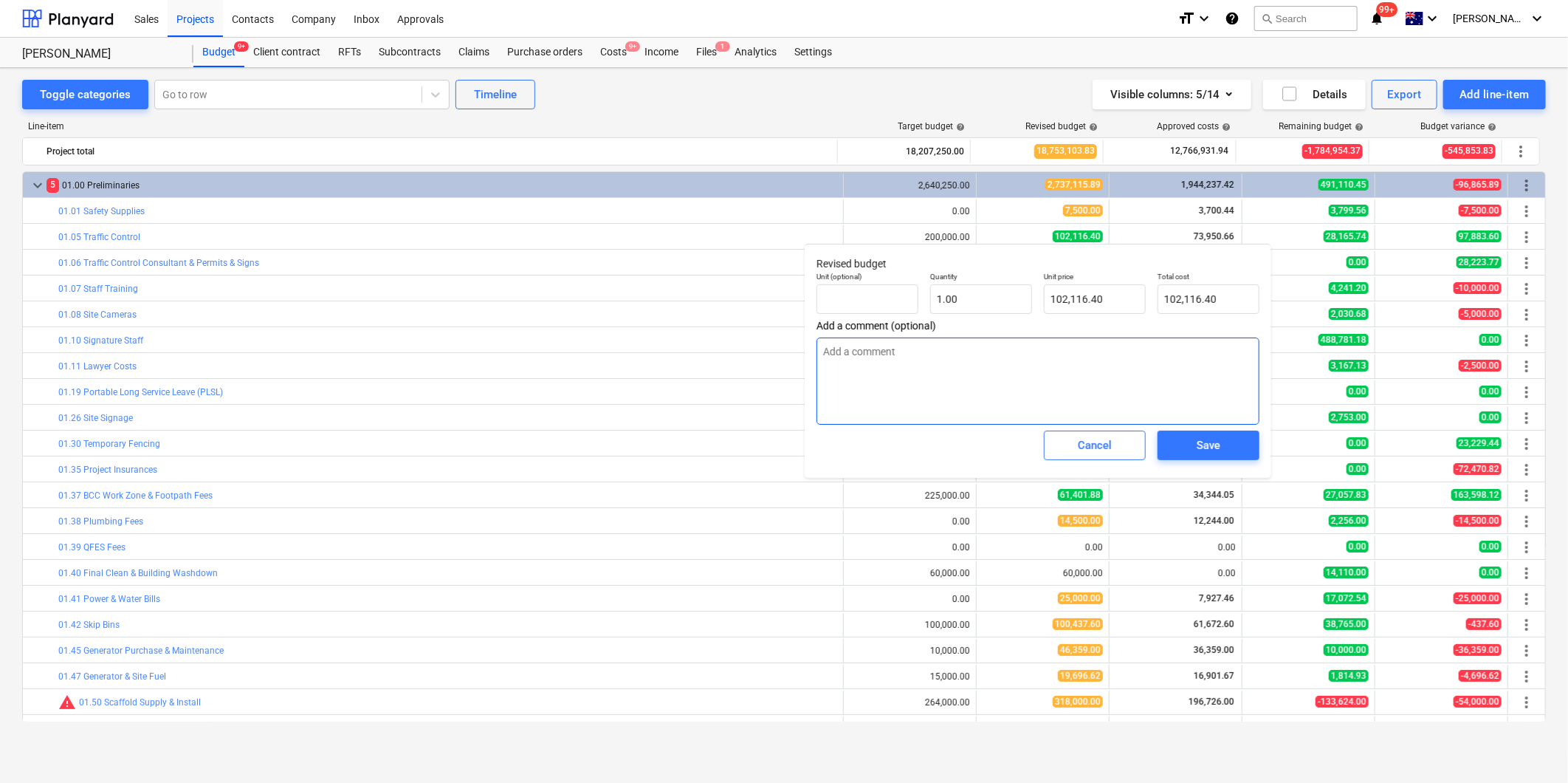
click at [969, 357] on textarea at bounding box center [1038, 381] width 443 height 87
type textarea "x"
type textarea "A"
click at [969, 357] on textarea "A" at bounding box center [1038, 381] width 443 height 87
type textarea "x"
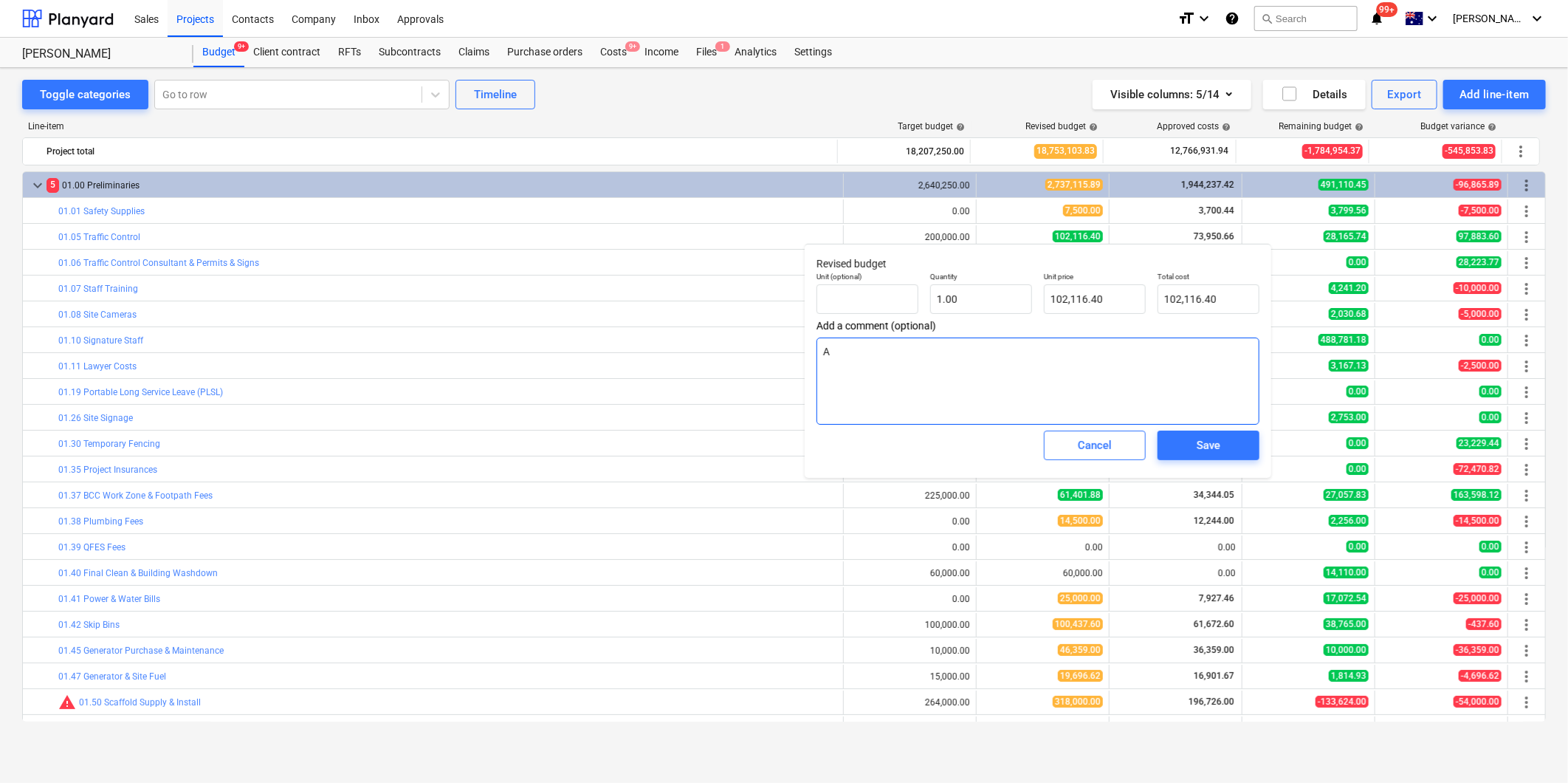
type textarea "Al"
type textarea "x"
type textarea "All"
type textarea "x"
type textarea "Allow"
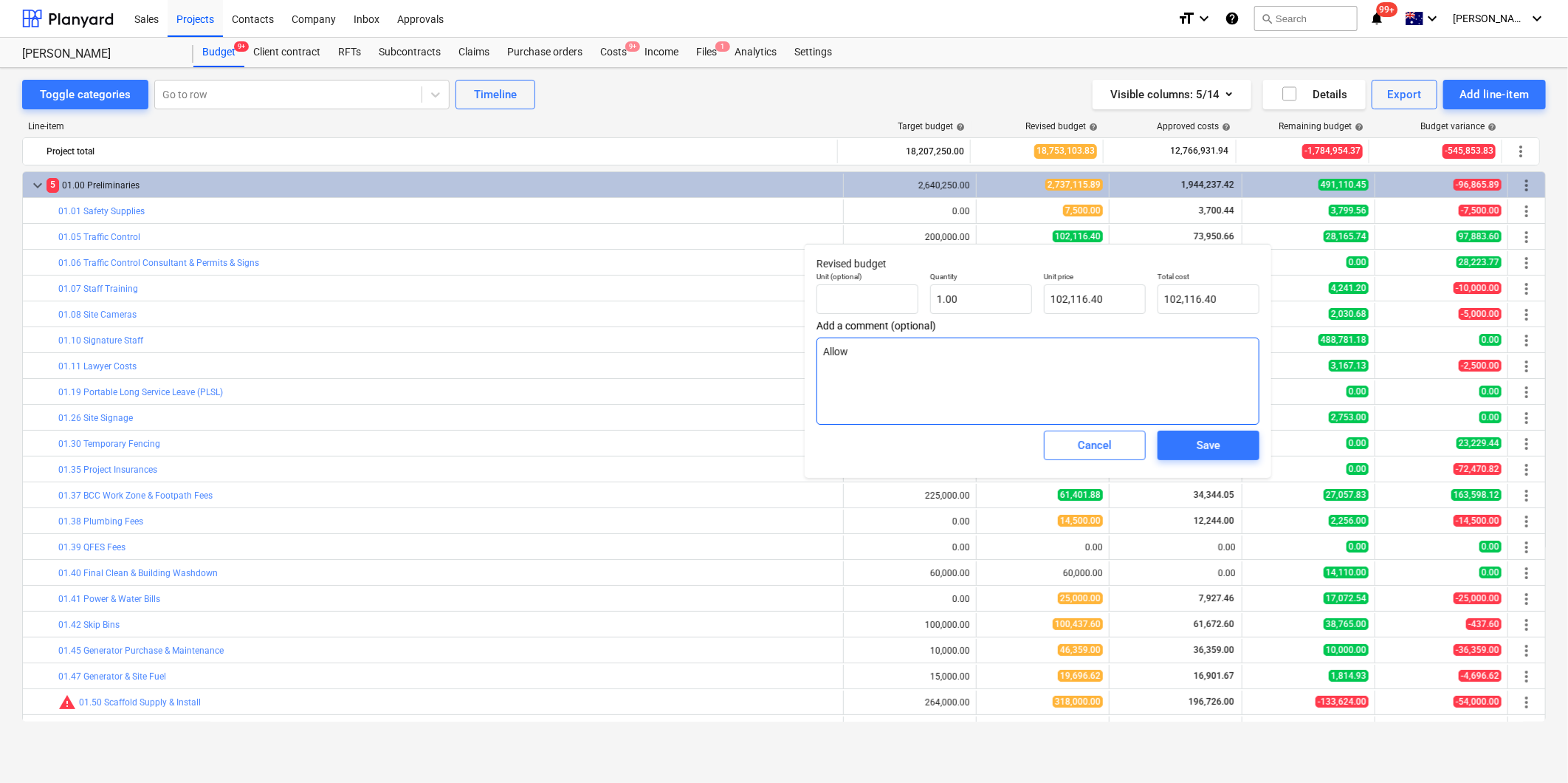
type textarea "x"
type textarea "Allowe"
type textarea "x"
type textarea "Allowed"
type textarea "x"
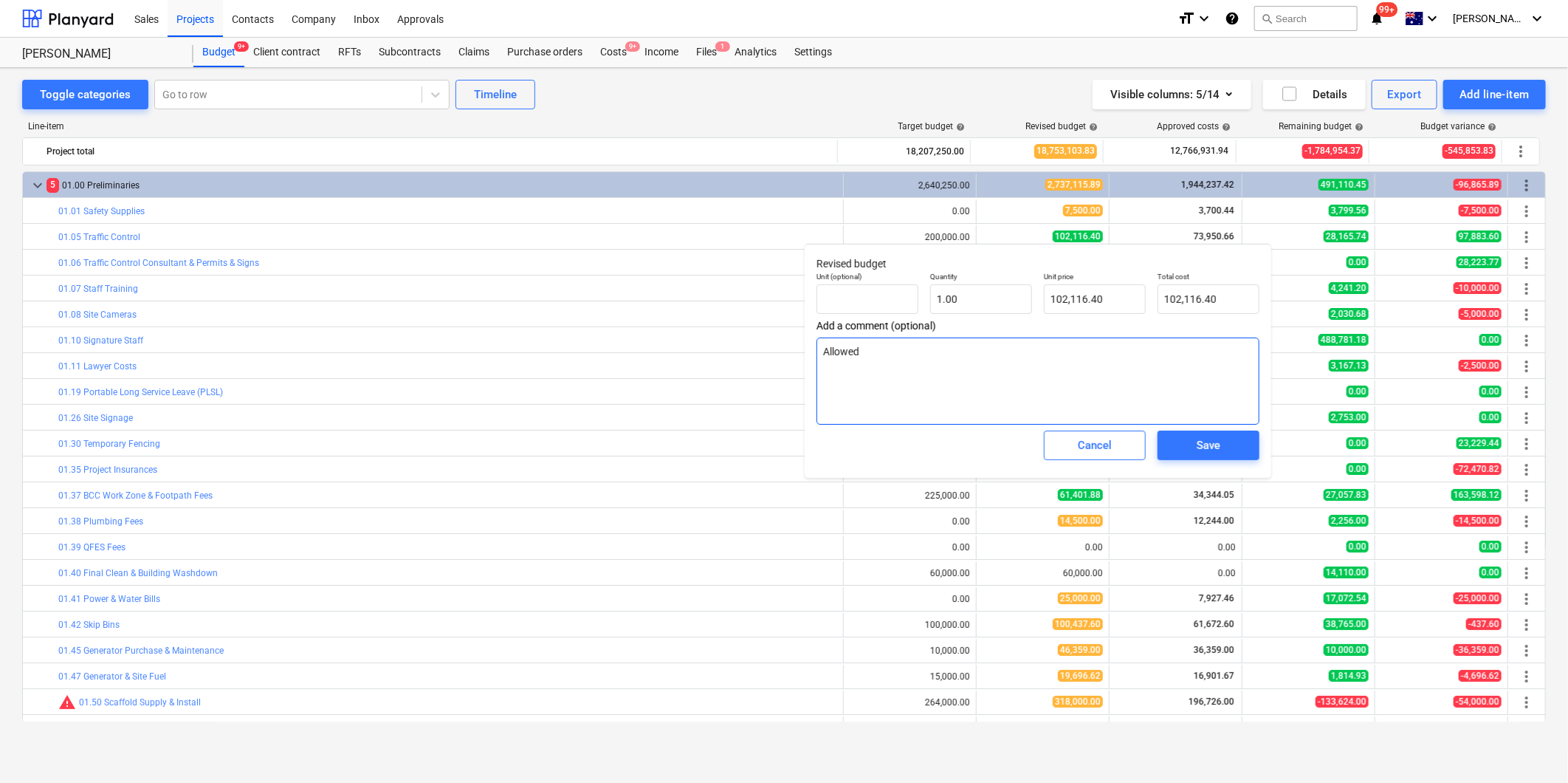
type textarea "Allowed"
type textarea "x"
type textarea "Allowed a"
type textarea "x"
type textarea "Allowed an"
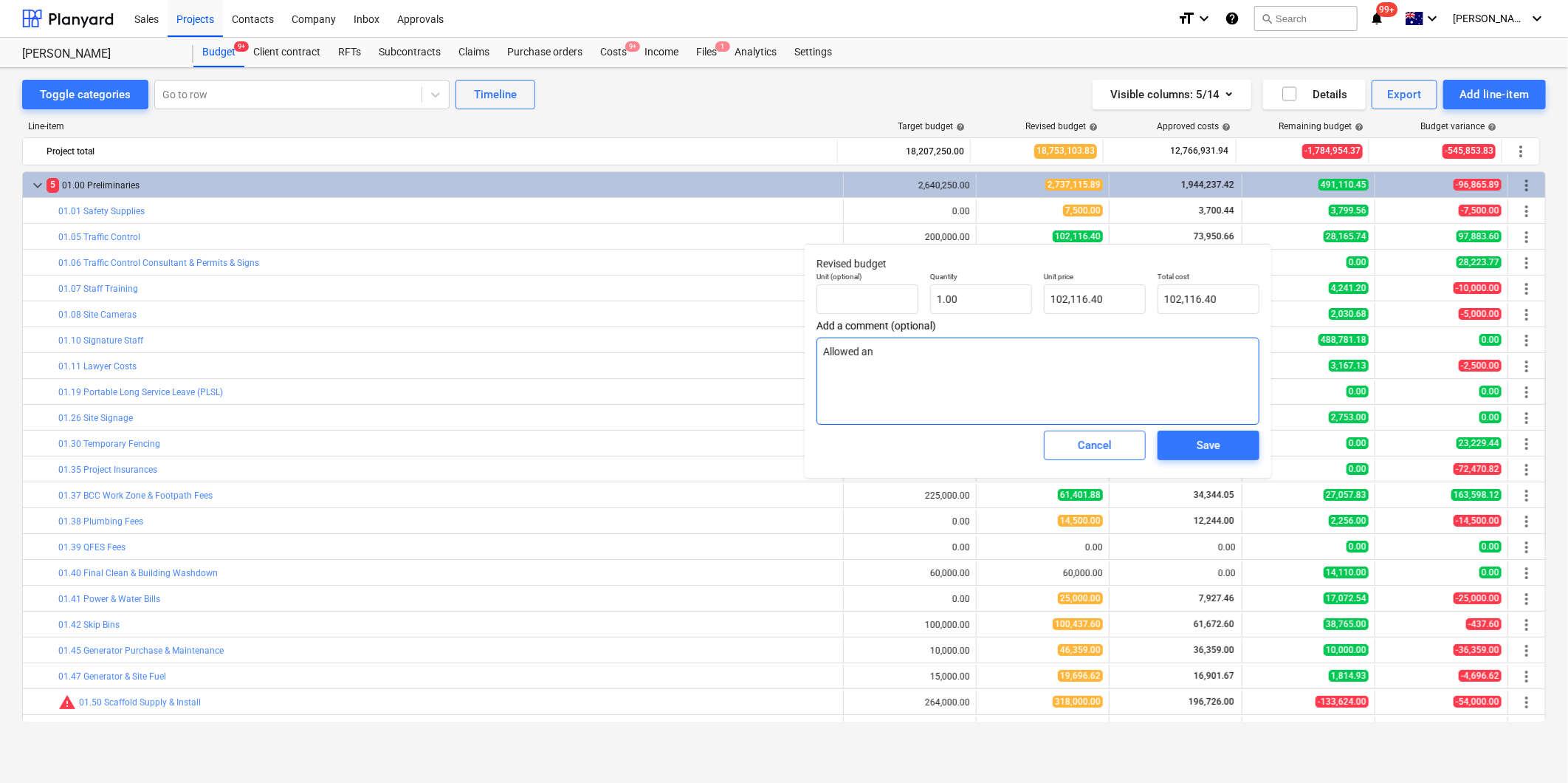
type textarea "x"
type textarea "Allowed ano"
type textarea "x"
type textarea "Allowed anotjh"
type textarea "x"
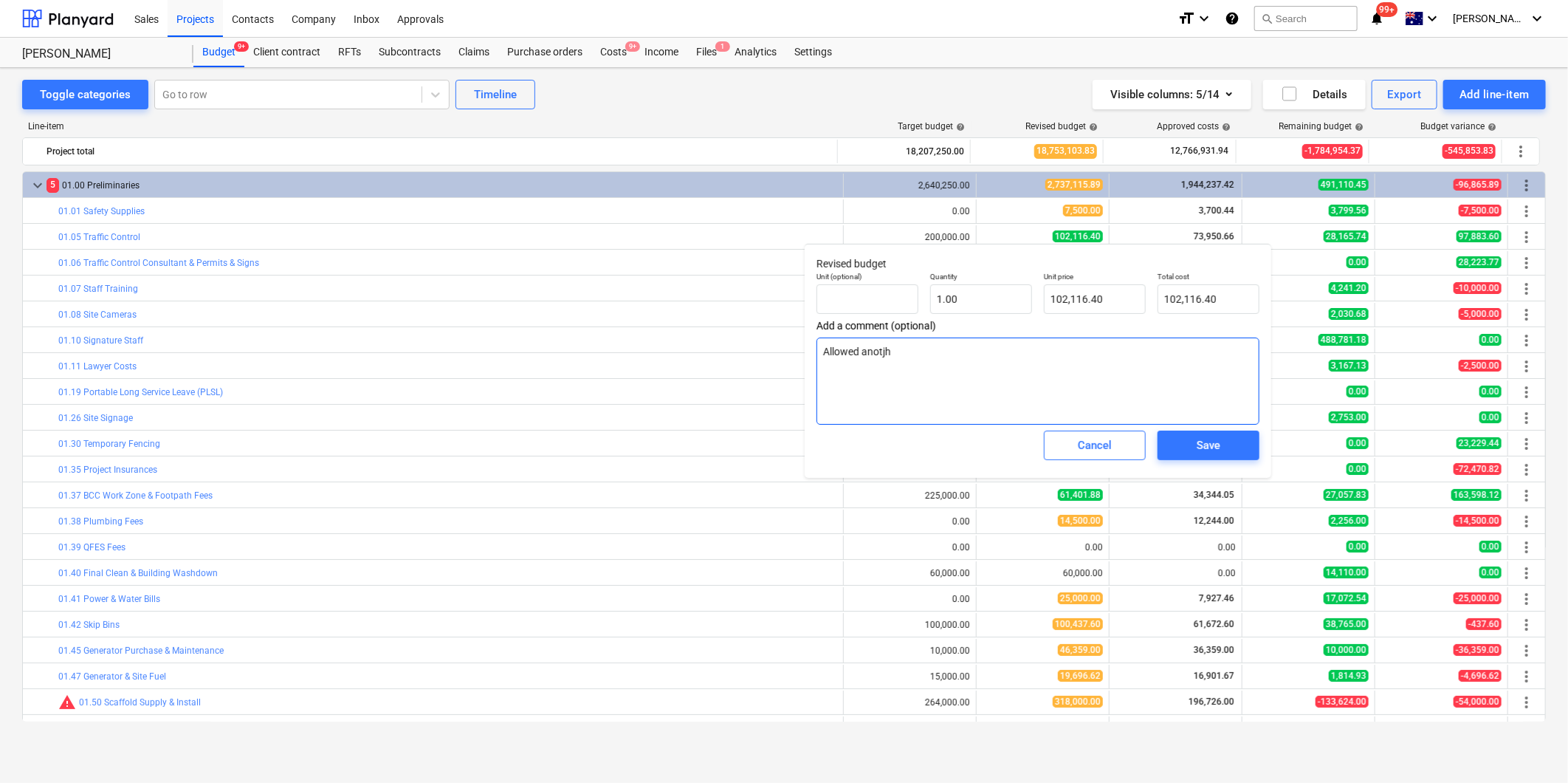
type textarea "Allowed anotjhe"
type textarea "x"
type textarea "Allowed anotjher"
type textarea "x"
type textarea "Allowed anotjhe"
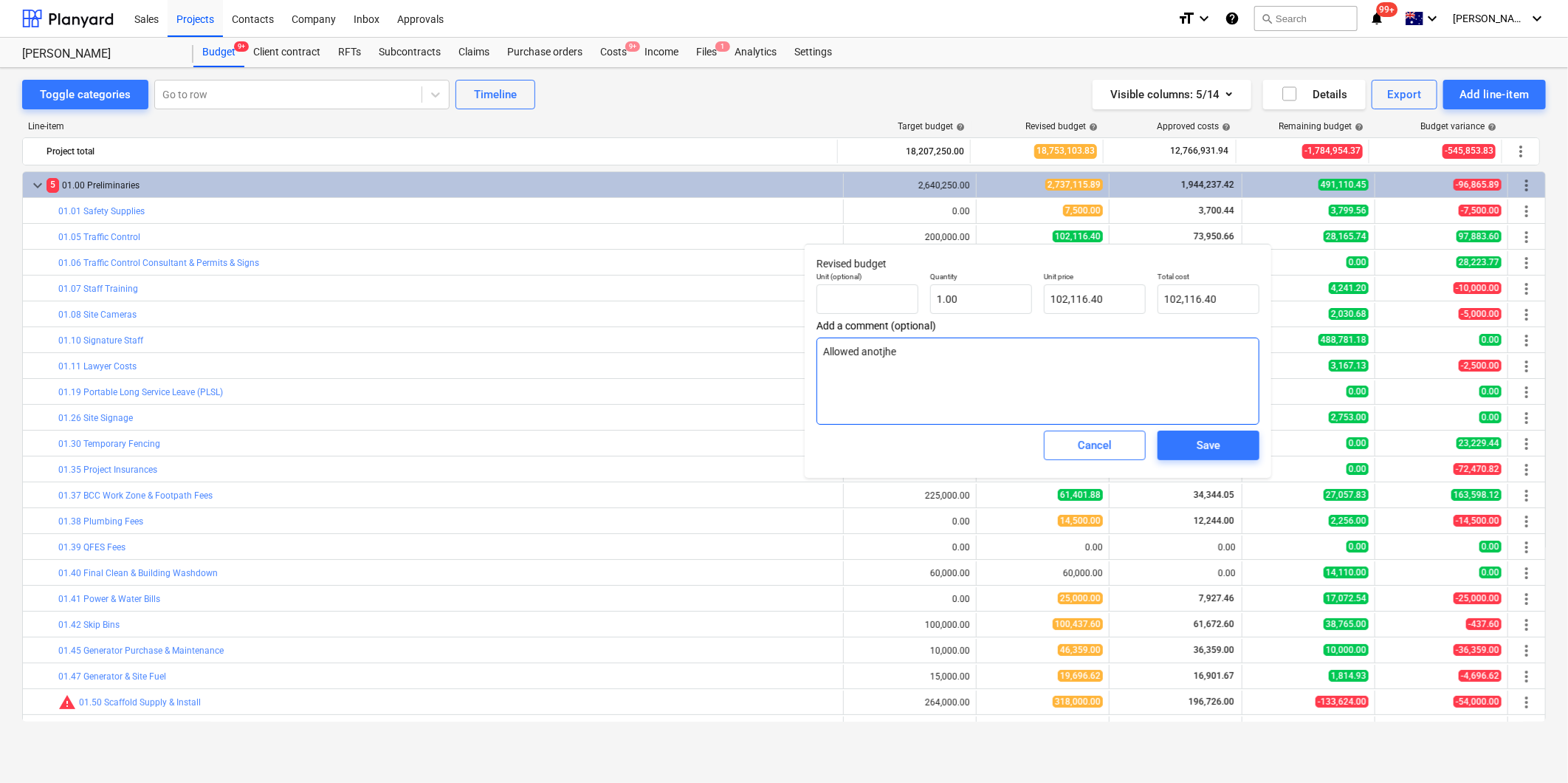
type textarea "x"
type textarea "Allowed anotjh"
type textarea "x"
type textarea "Allowed anotj"
type textarea "x"
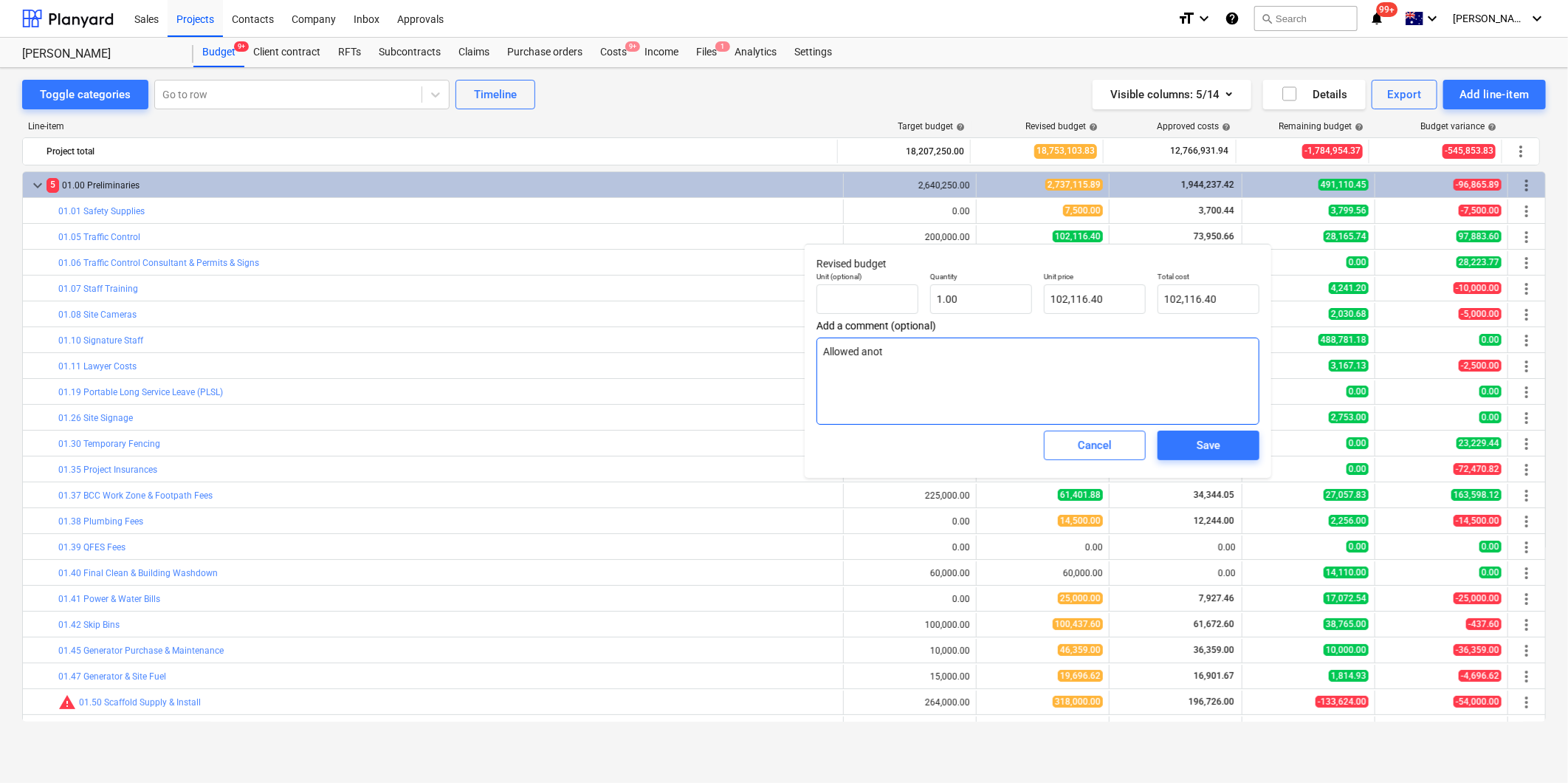
type textarea "Allowed anoth"
type textarea "x"
type textarea "Allowed anothe"
type textarea "x"
type textarea "Allowed another"
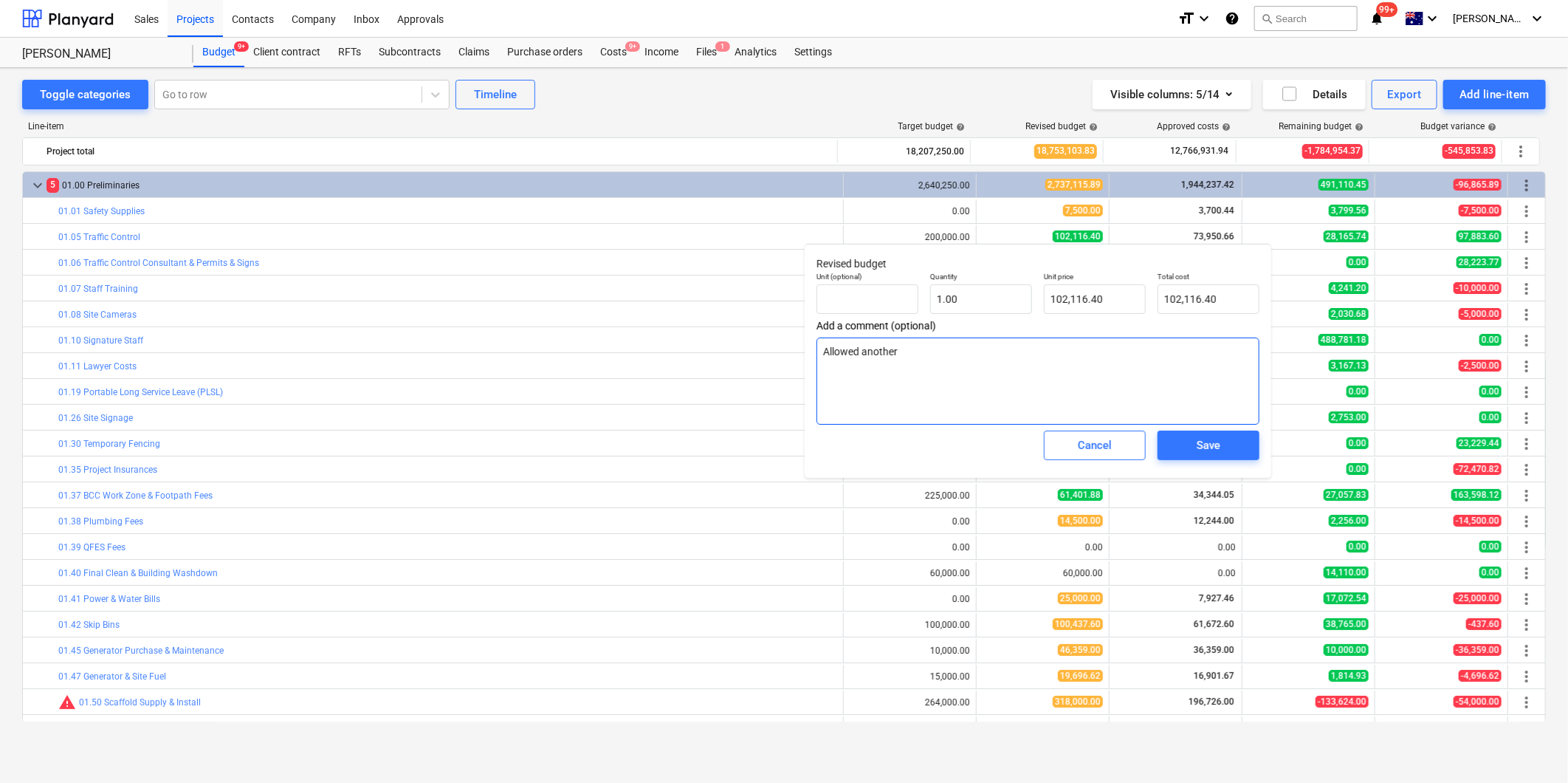
type textarea "x"
type textarea "Allowed another"
type textarea "x"
type textarea "Allowed another $"
type textarea "x"
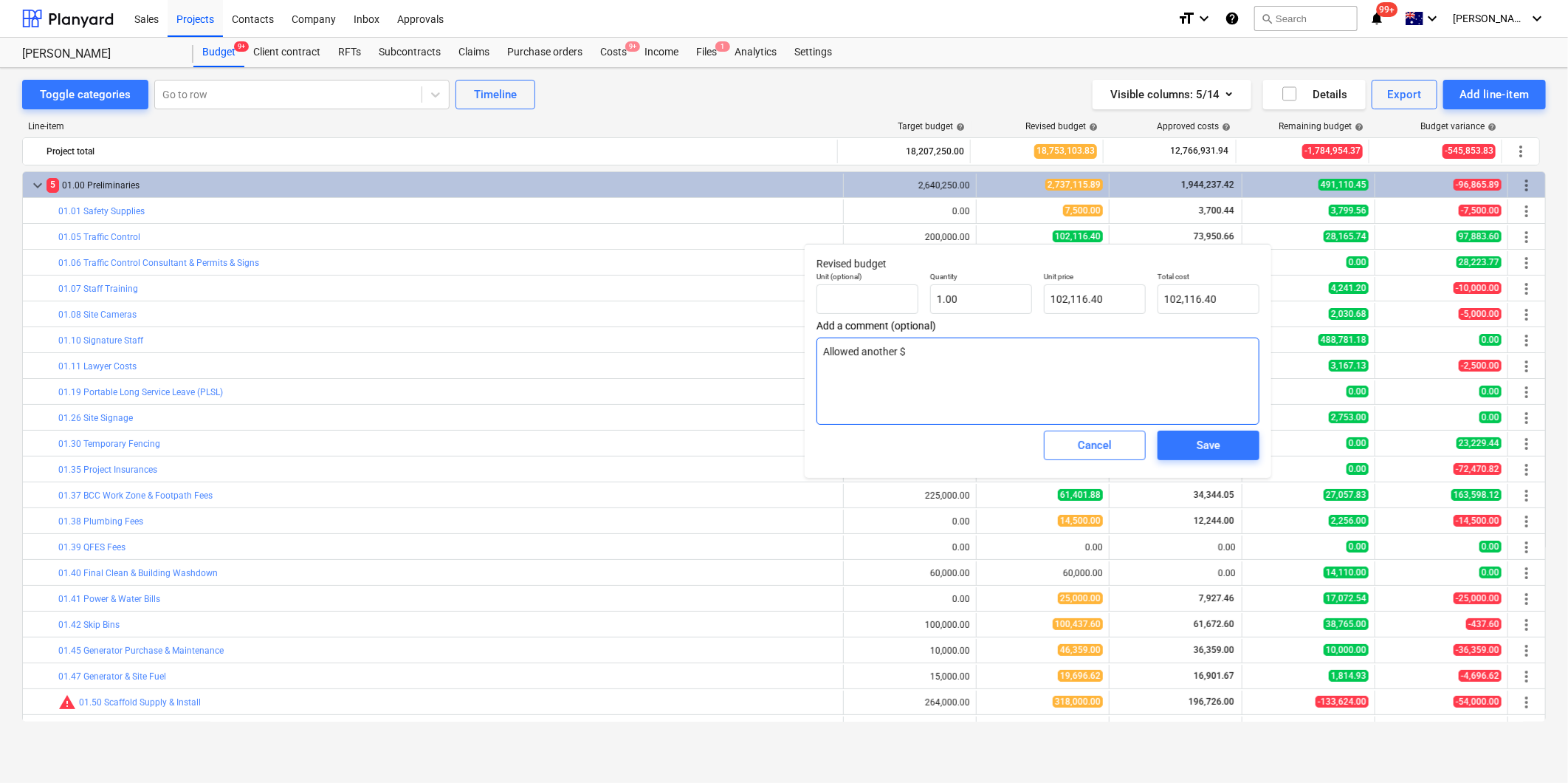
type textarea "Allowed another $3"
type textarea "x"
type textarea "Allowed another $"
type textarea "x"
type textarea "Allowed another $4"
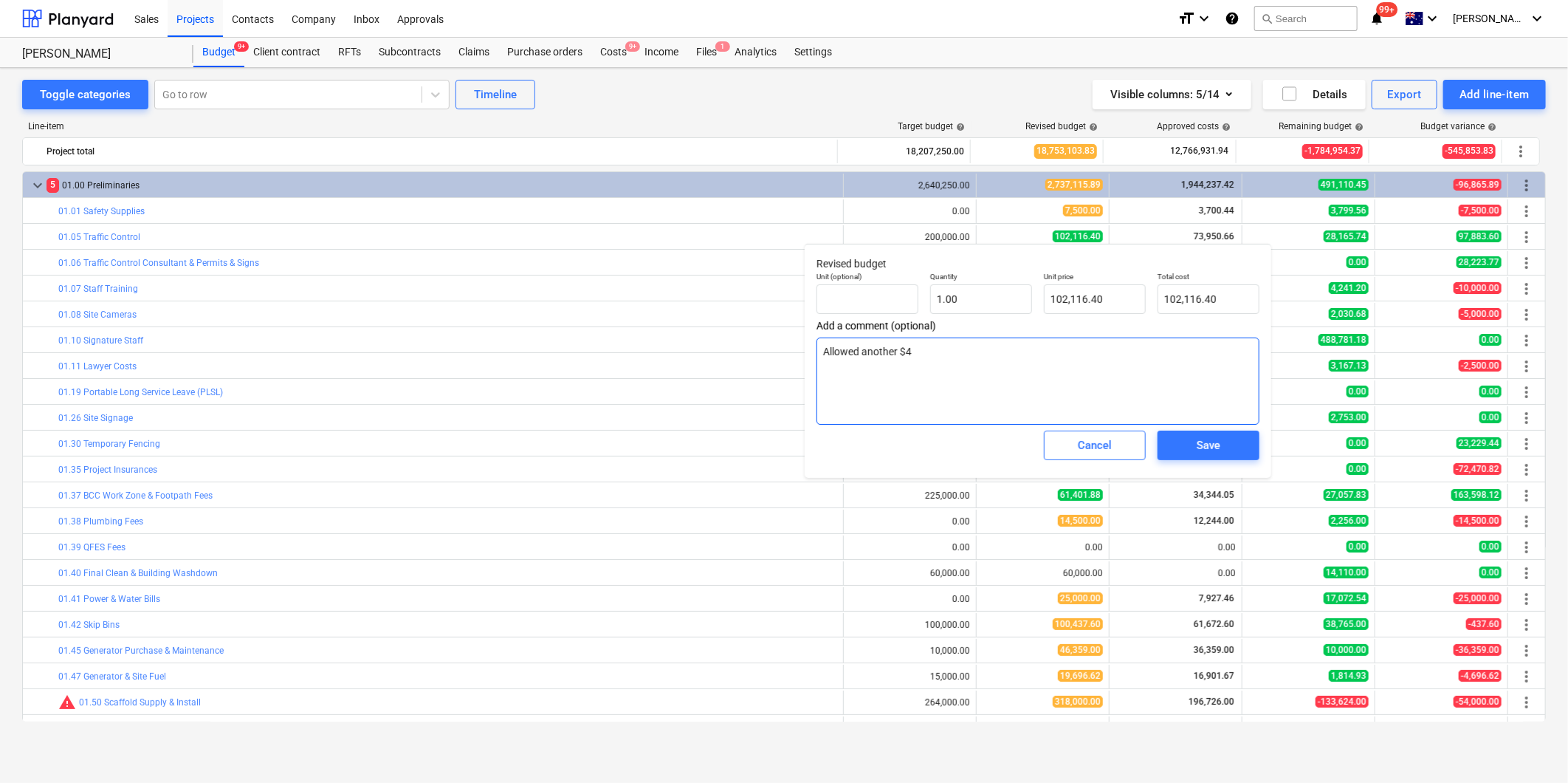
type textarea "x"
type textarea "Allowed another $40"
type textarea "x"
type textarea "Allowed another $40K"
type textarea "x"
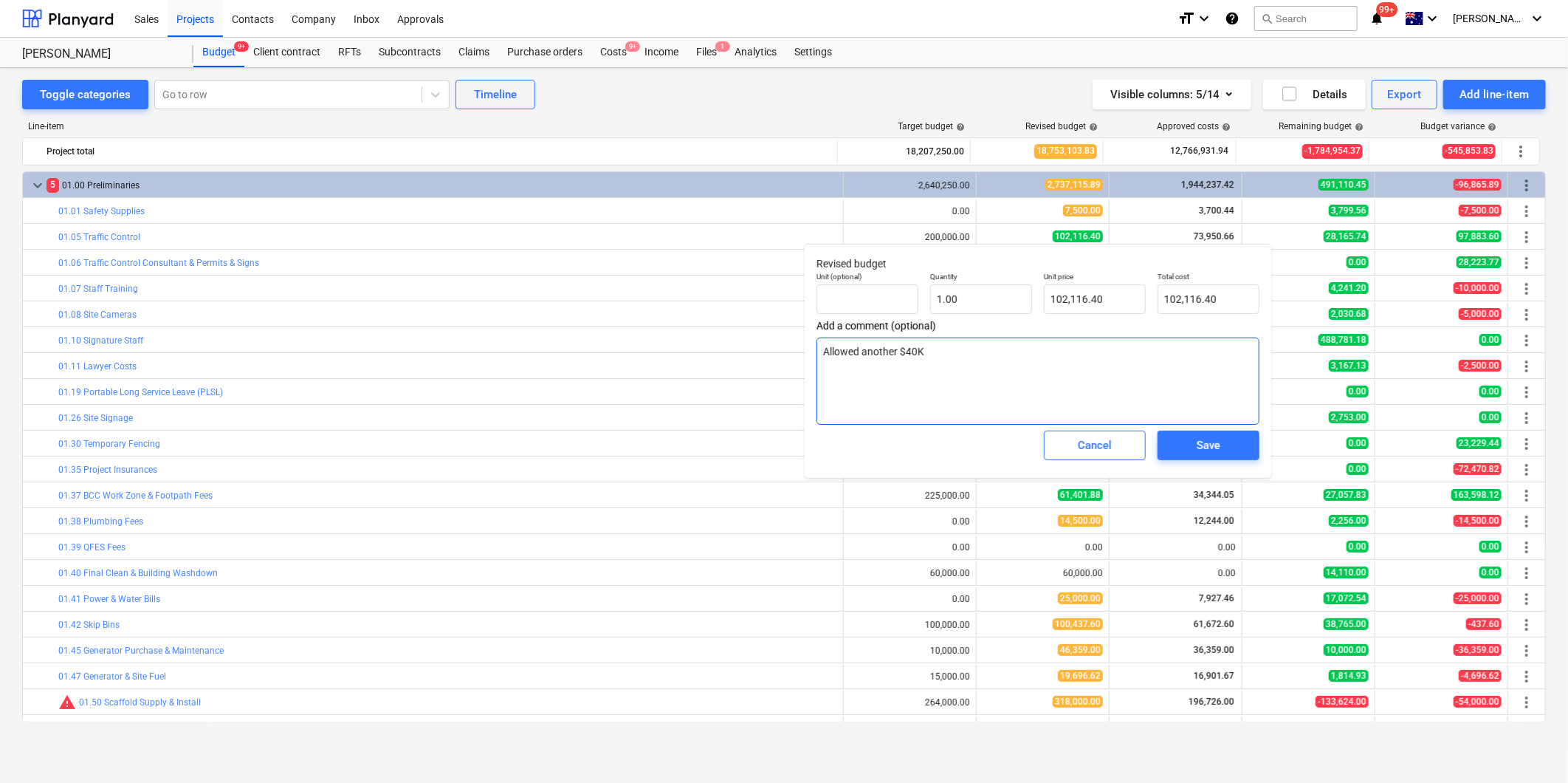
type textarea "Allowed another $40K"
type textarea "x"
type textarea "Allowed another $40K t"
type textarea "x"
type textarea "Allowed another $40K"
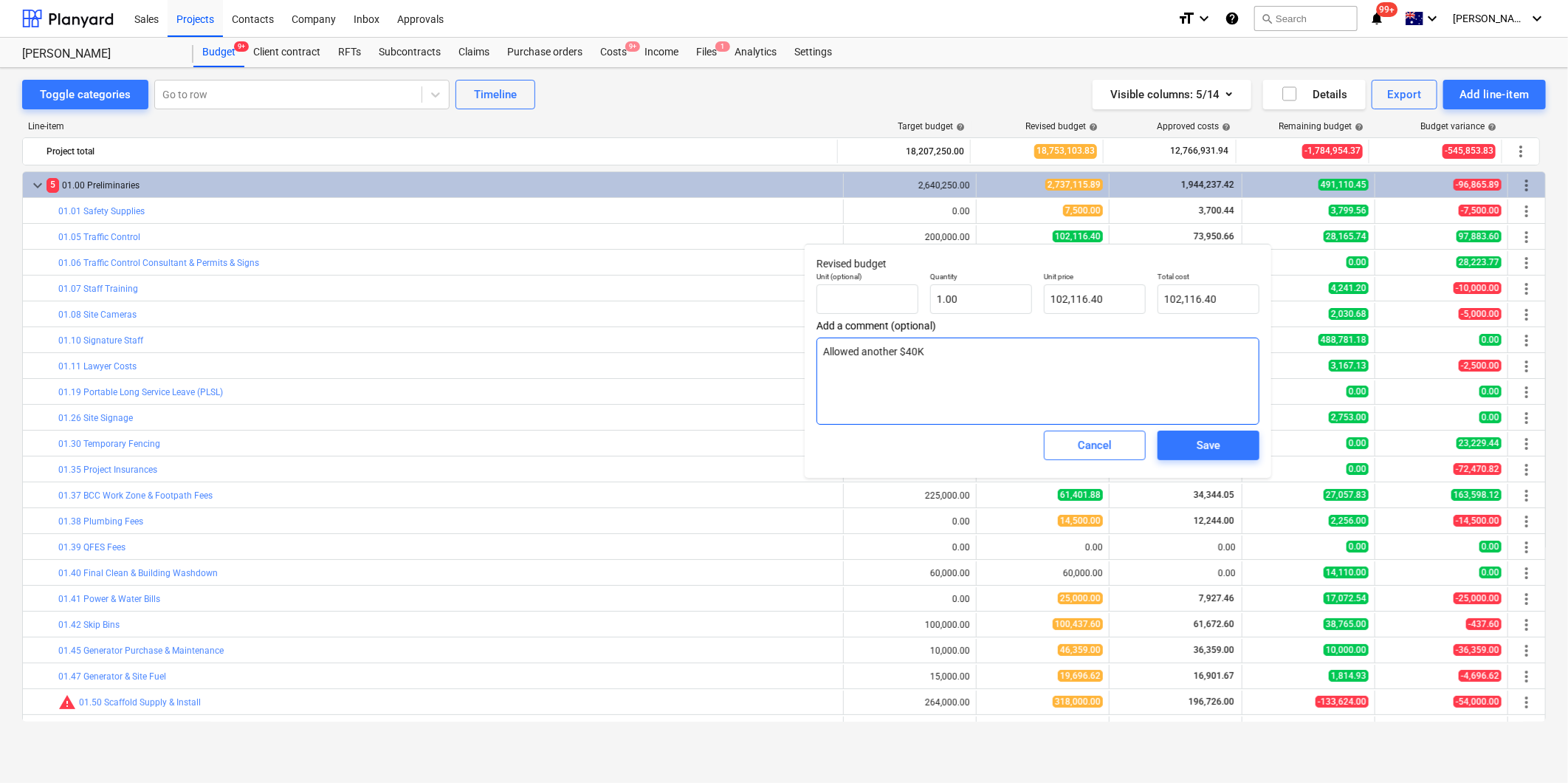
type textarea "x"
type textarea "Allowed another $40K"
type textarea "x"
type textarea "Allowed another $40"
type textarea "x"
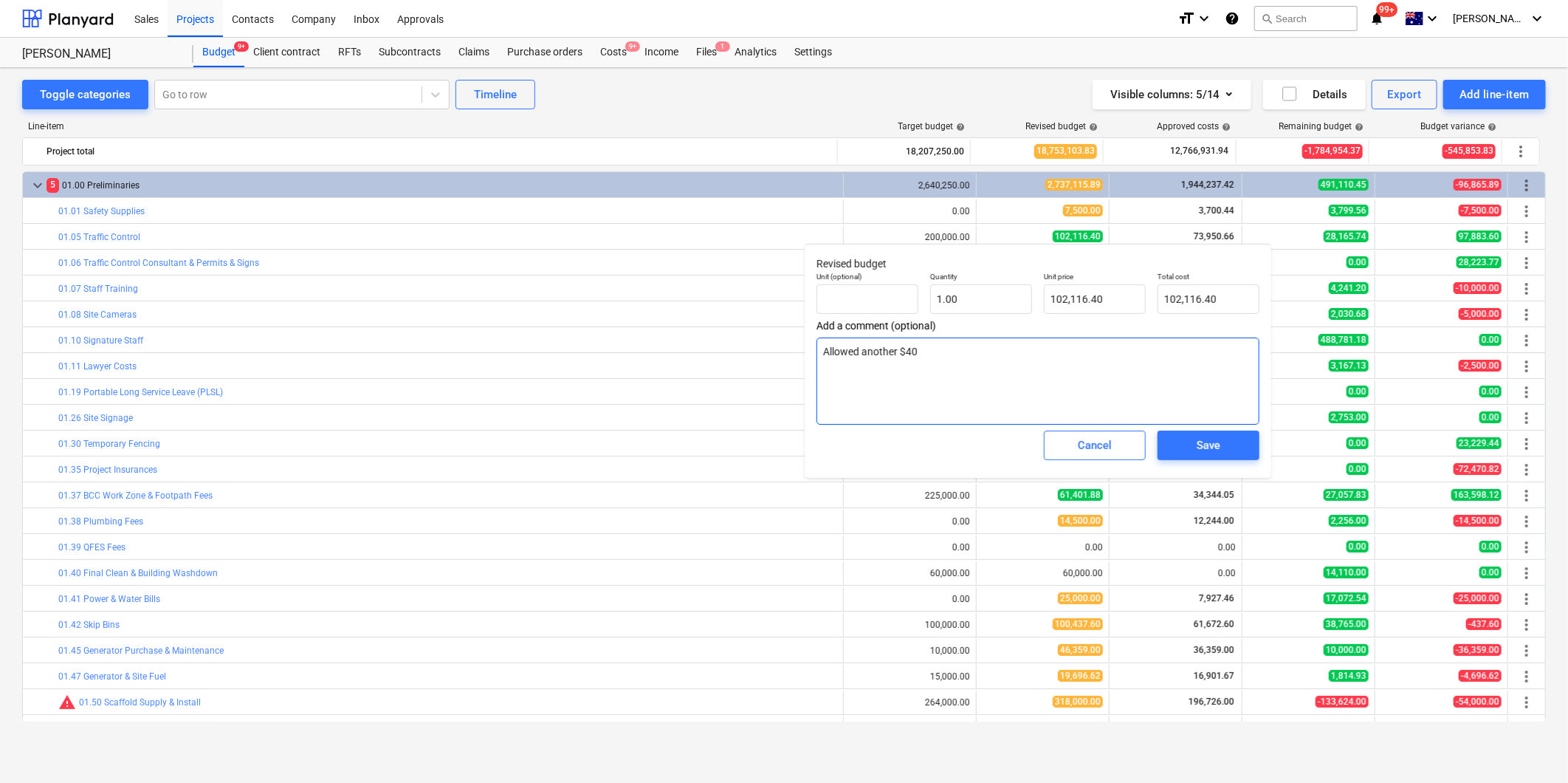
type textarea "Allowed another $4"
type textarea "x"
type textarea "Allowed another $"
type textarea "x"
type textarea "Allowed another $30"
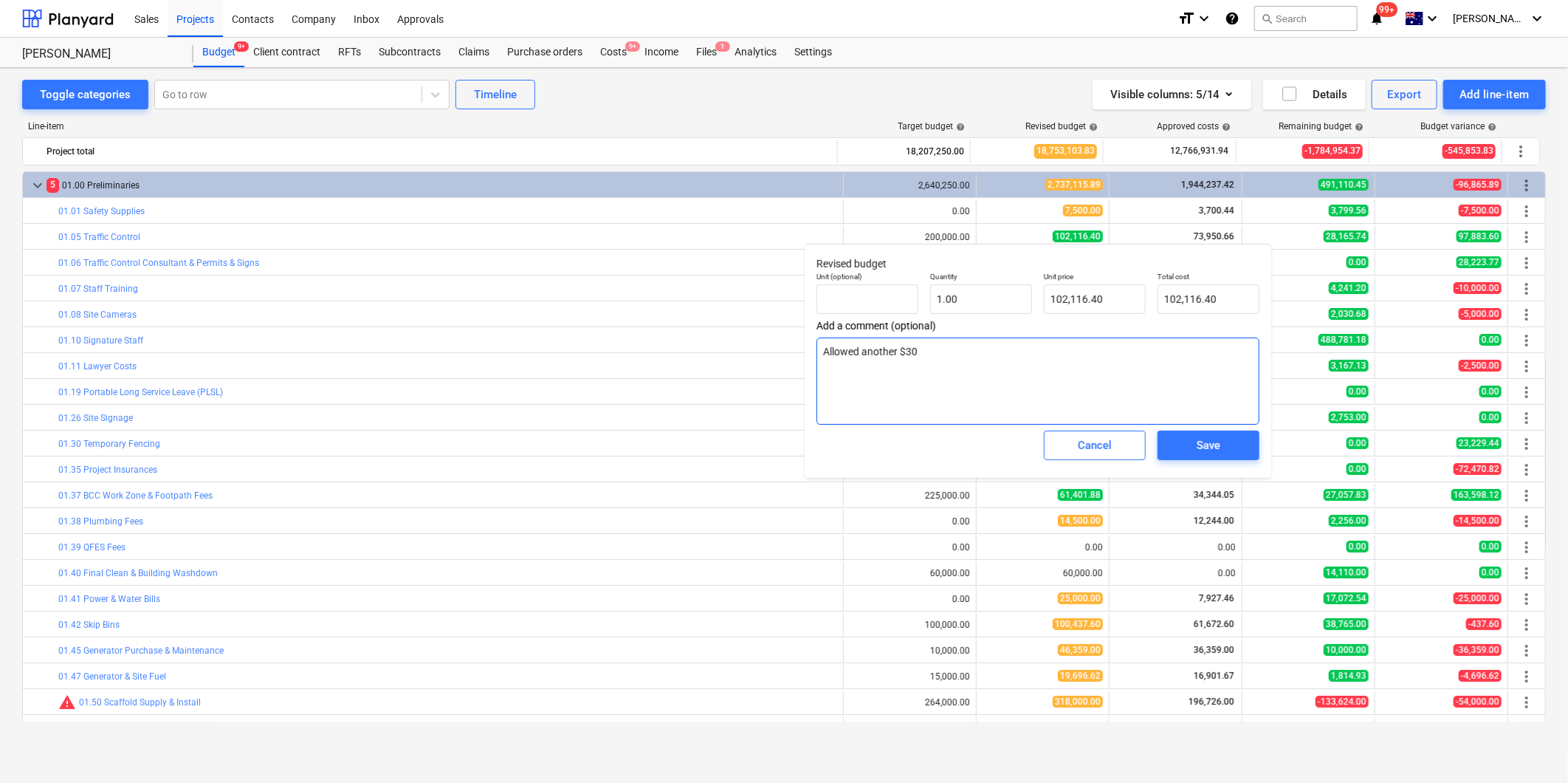
type textarea "x"
type textarea "Allowed another $3"
type textarea "x"
type textarea "Allowed another $"
type textarea "x"
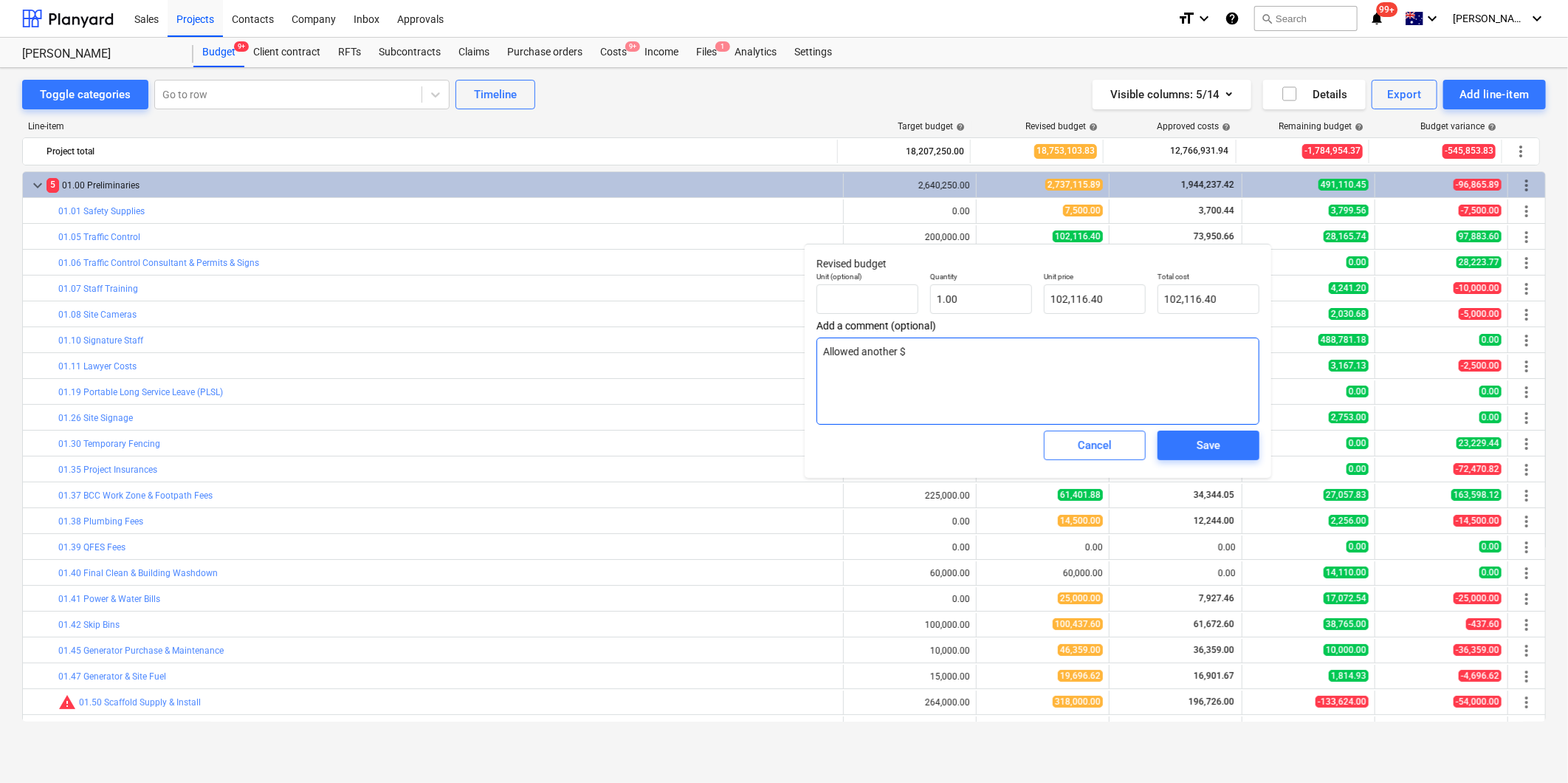
type textarea "Allowed another $2"
type textarea "x"
type textarea "Allowed another $20"
type textarea "x"
type textarea "Allowed another $20K"
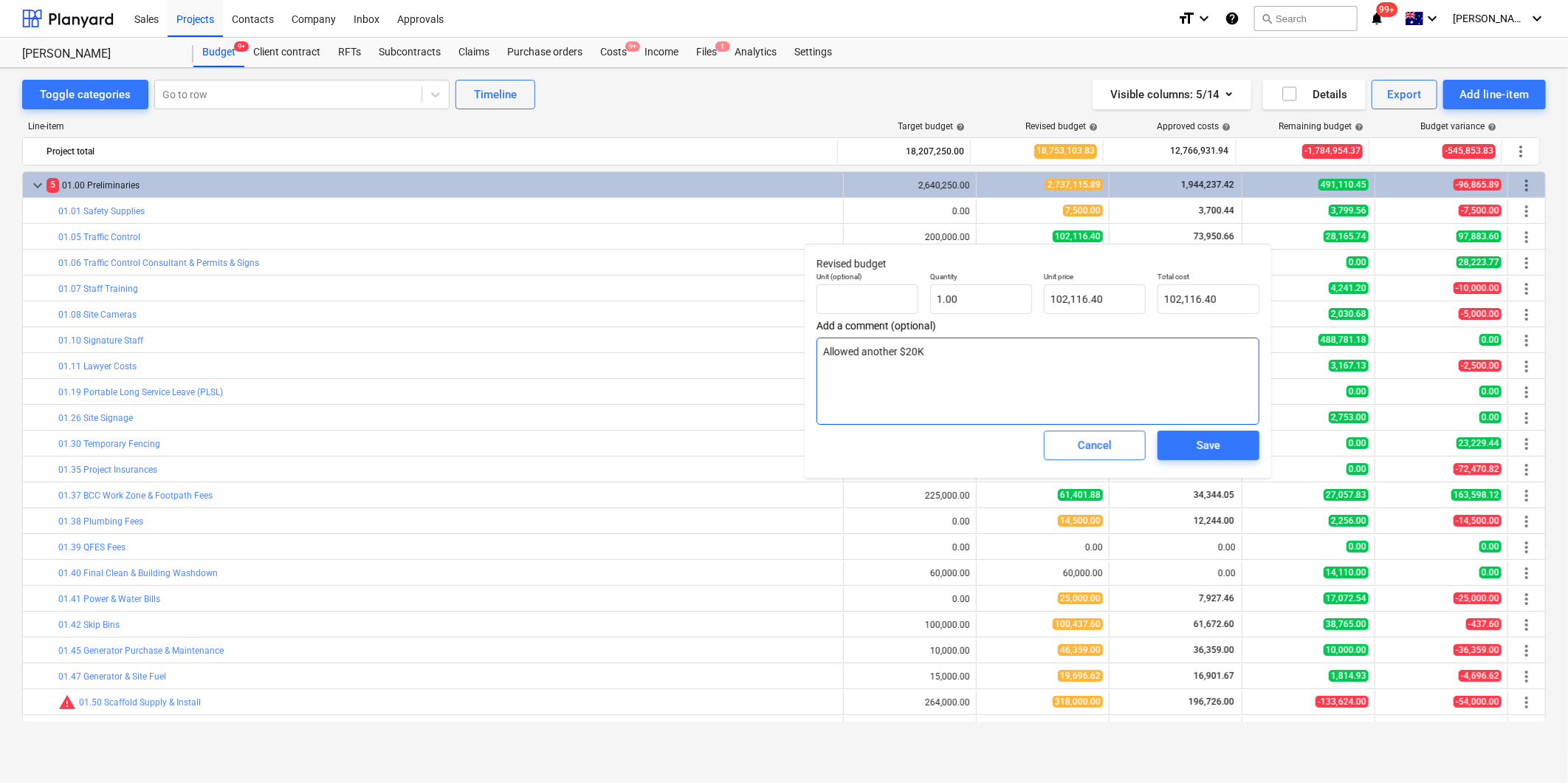
type textarea "x"
type textarea "Allowed another $20K"
type textarea "x"
type textarea "Allowed another $20K t"
type textarea "x"
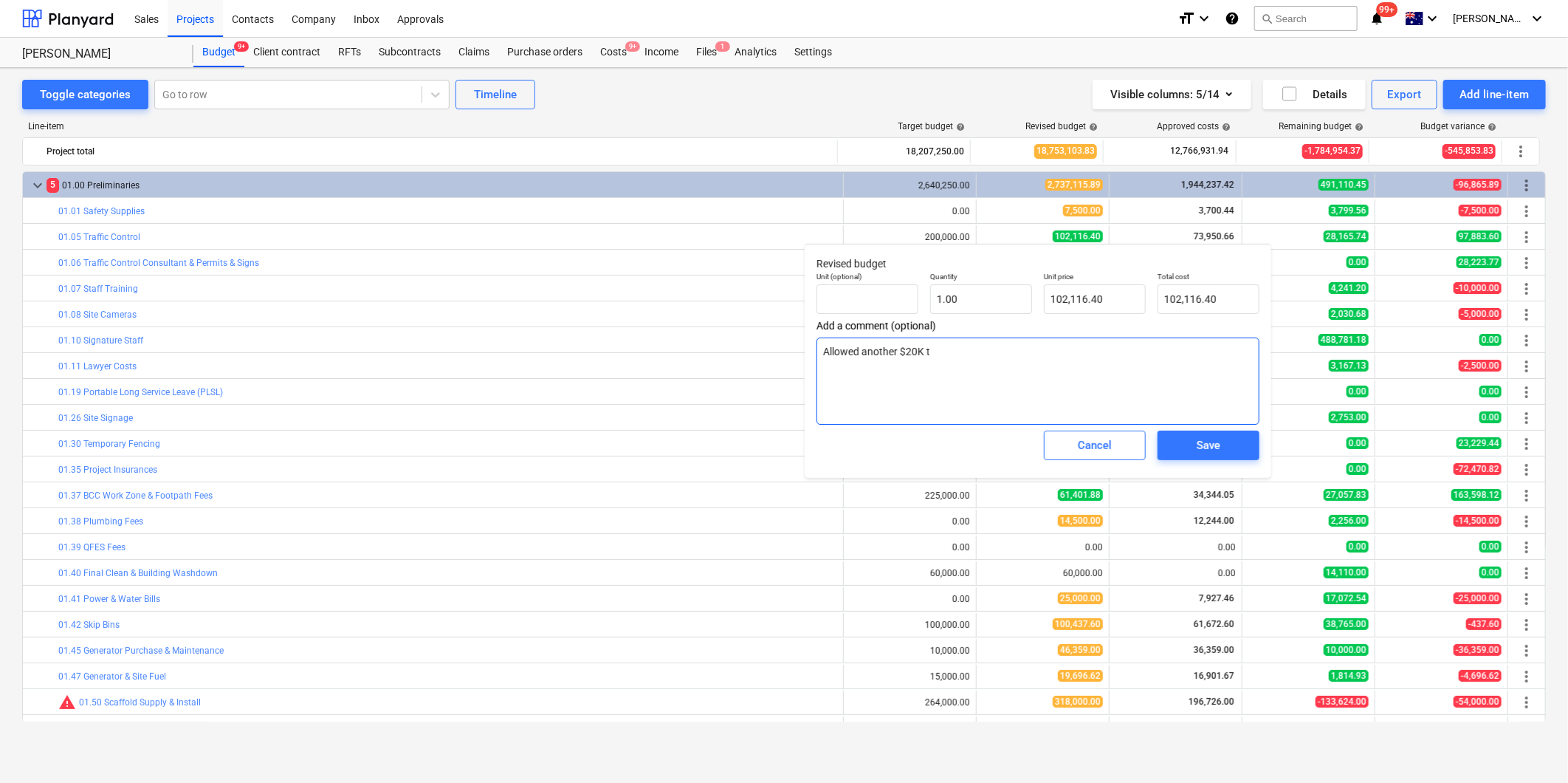
type textarea "Allowed another $20K to"
type textarea "x"
type textarea "Allowed another $20K to"
type textarea "x"
type textarea "Allowed another $20K to f"
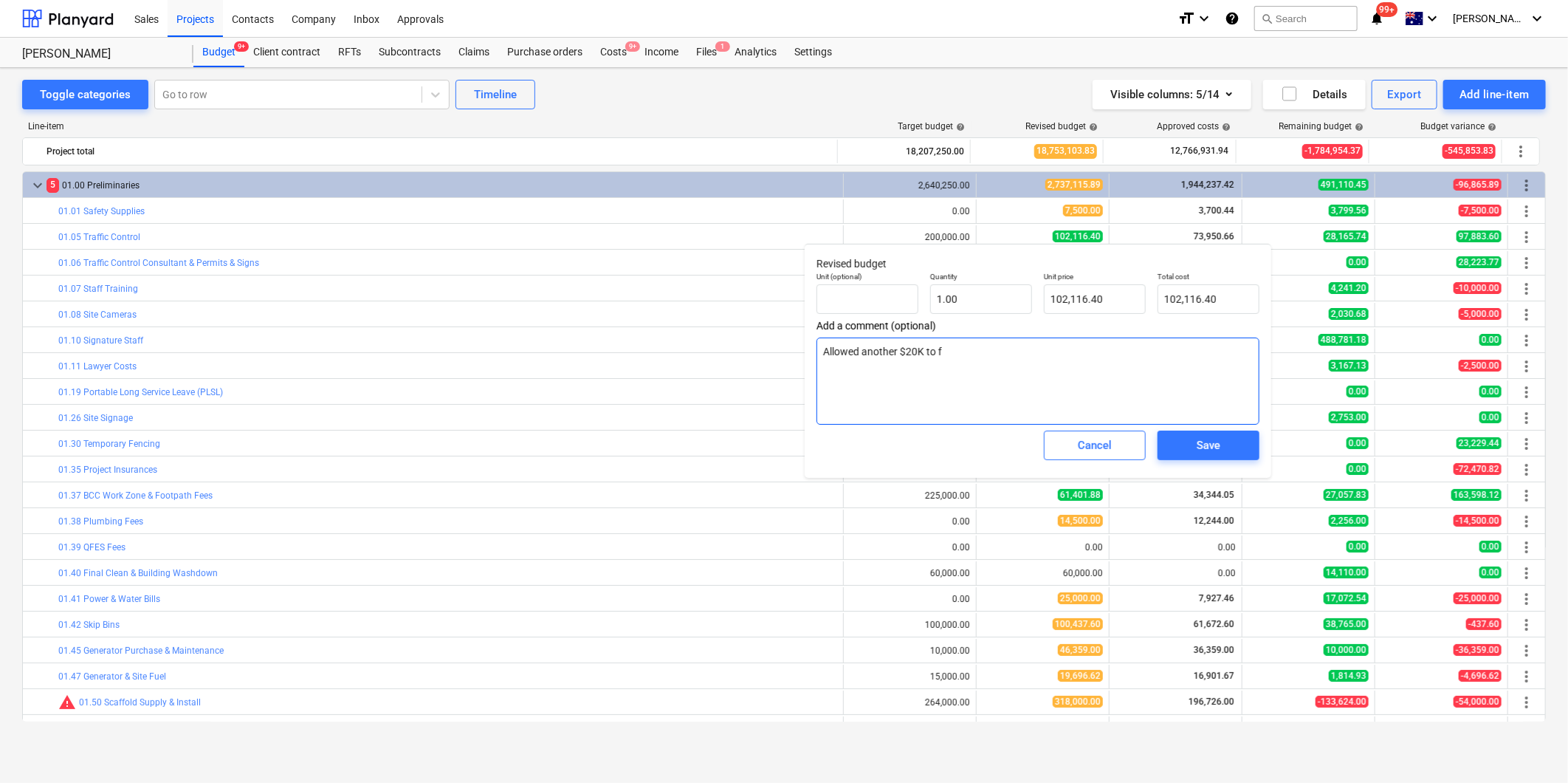
type textarea "x"
click at [1208, 456] on button "Save" at bounding box center [1208, 445] width 101 height 29
